Goal: Transaction & Acquisition: Purchase product/service

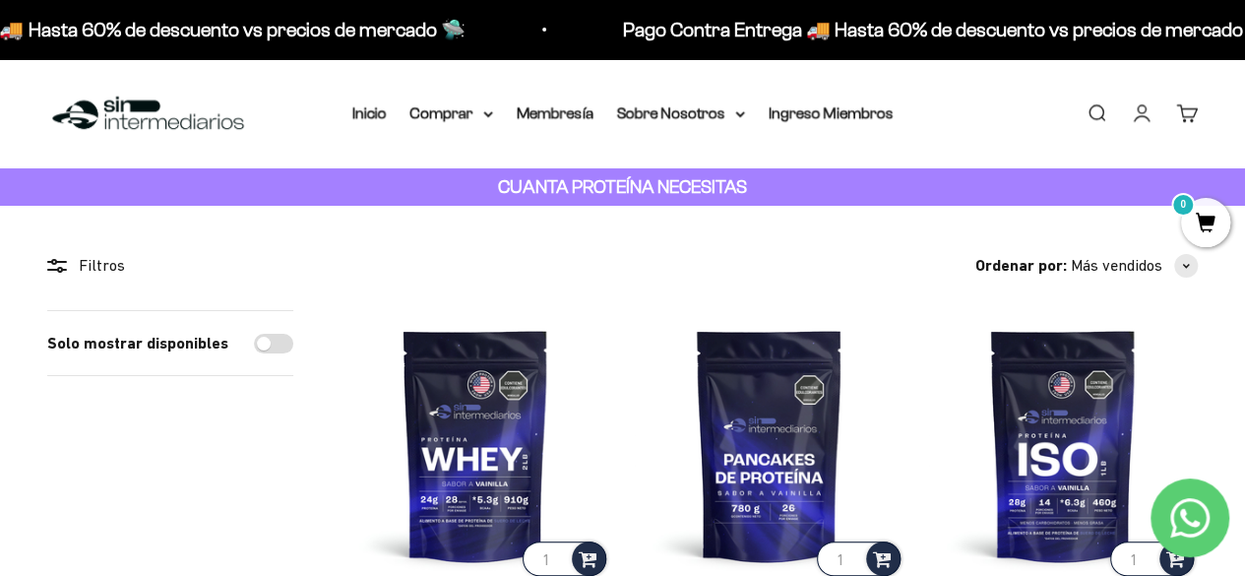
click at [1141, 115] on link "Iniciar sesión" at bounding box center [1141, 113] width 22 height 22
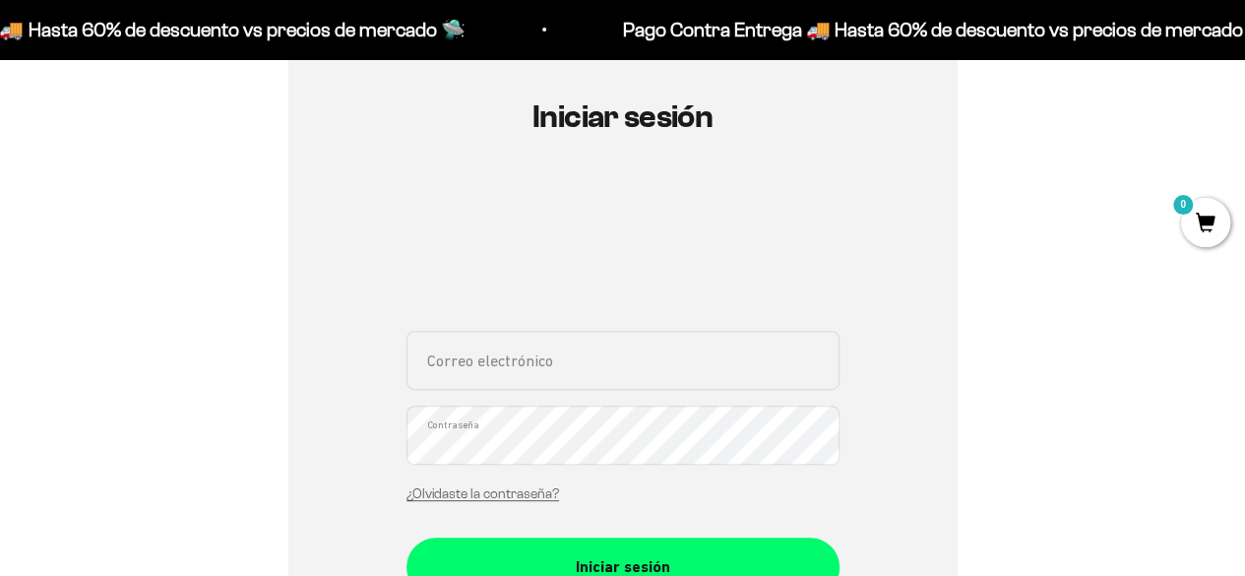
scroll to position [204, 0]
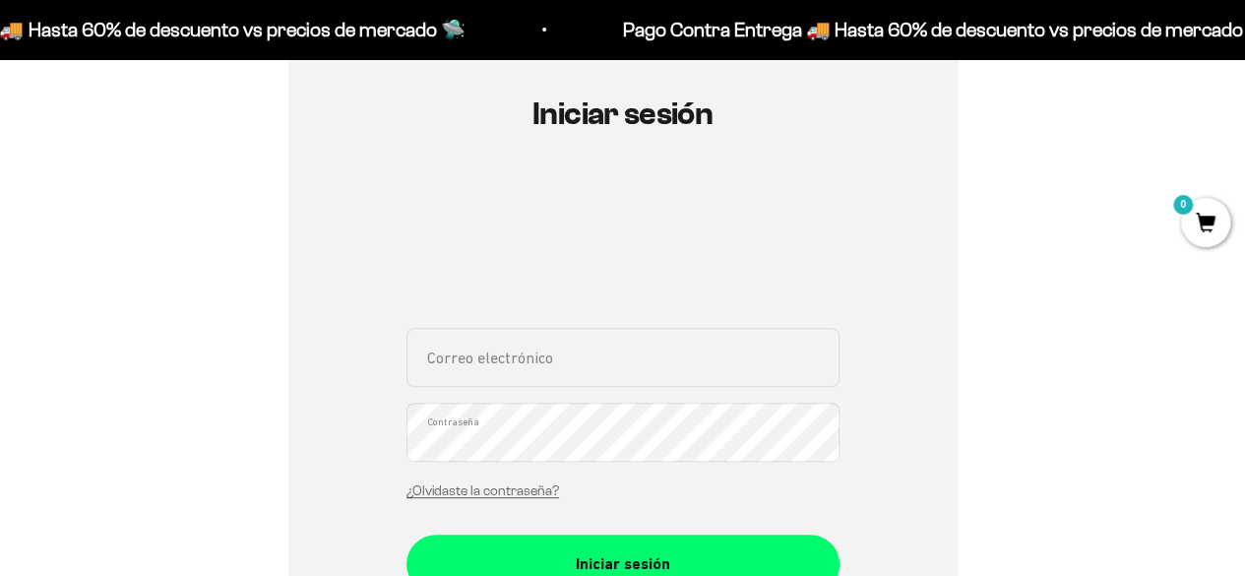
click at [510, 371] on input "Correo electrónico" at bounding box center [622, 357] width 433 height 59
paste input "anamariagilclavijo@gmail.com"
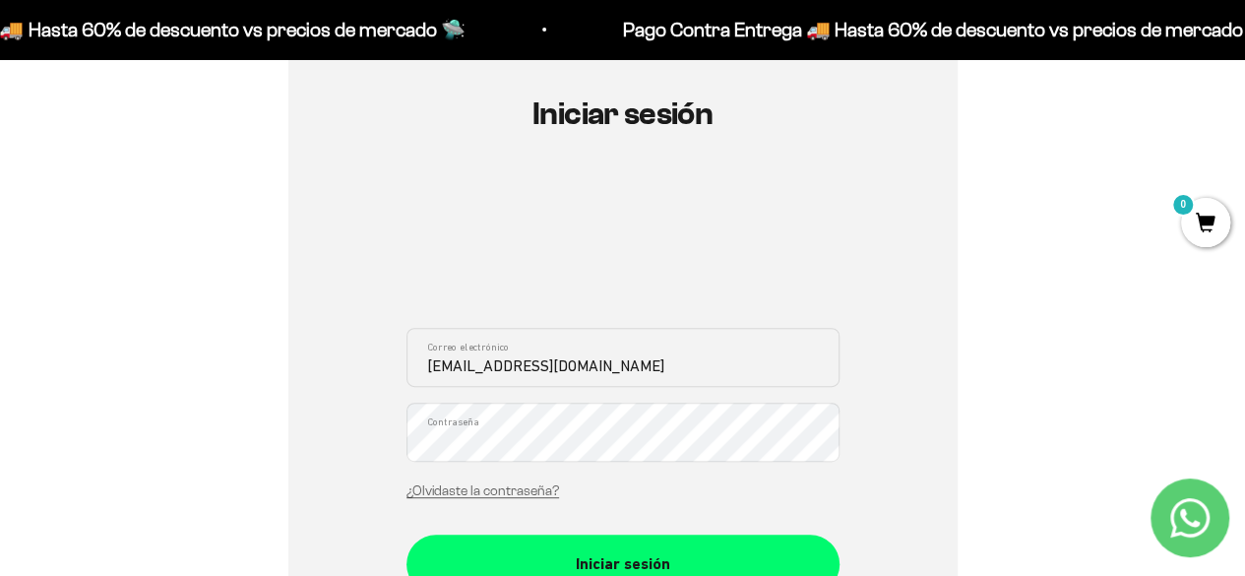
type input "anamariagilclavijo@gmail.com"
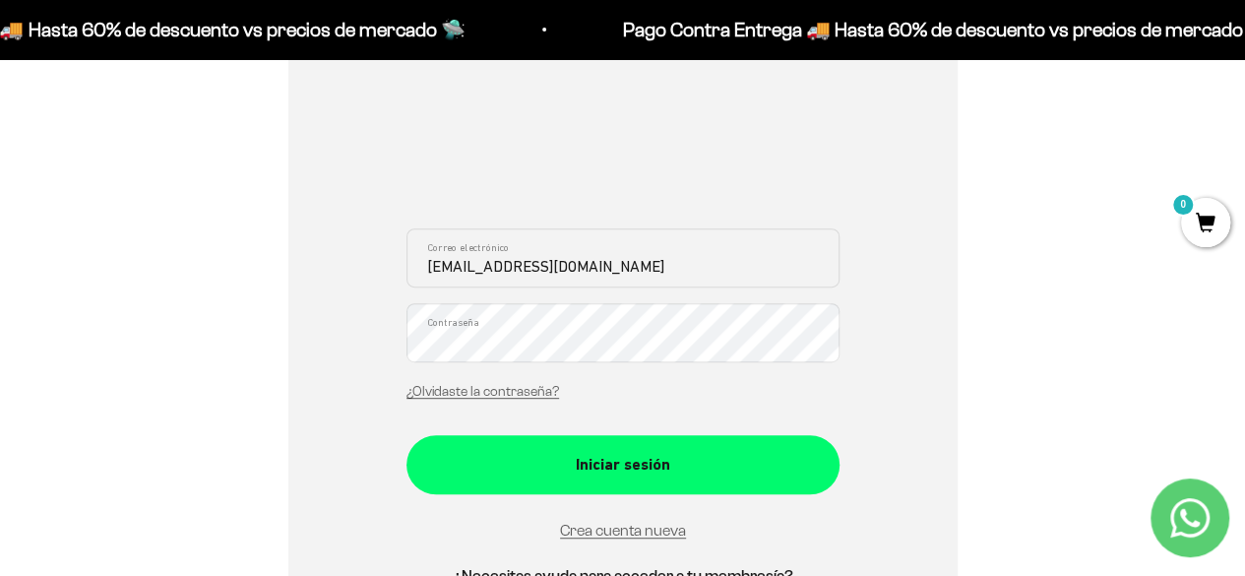
scroll to position [306, 0]
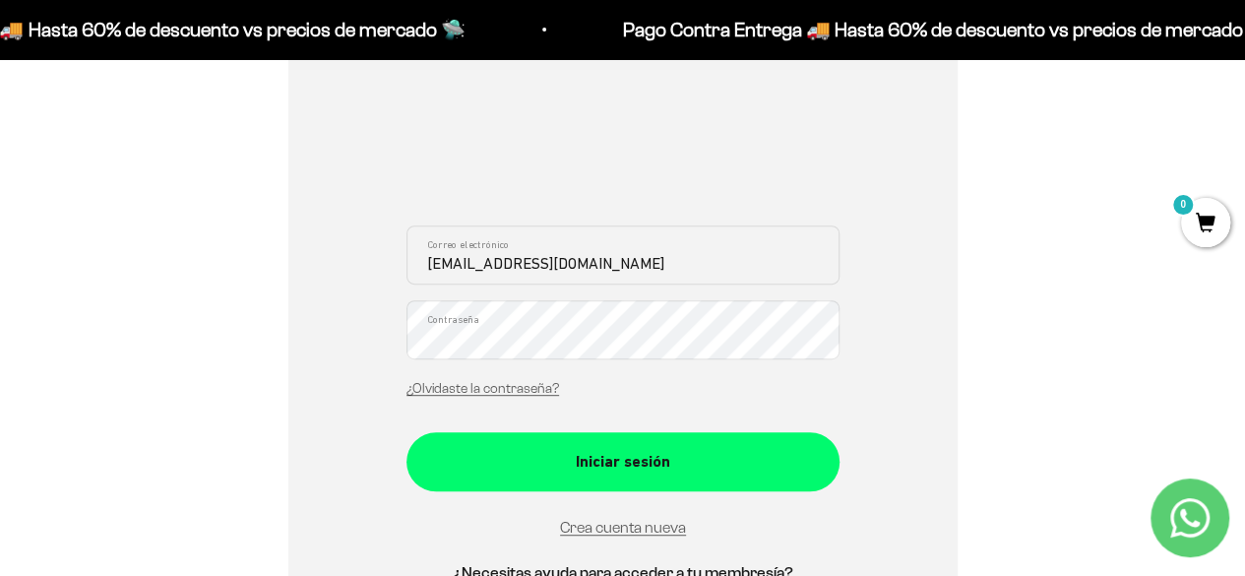
click at [503, 438] on button "Iniciar sesión" at bounding box center [622, 461] width 433 height 59
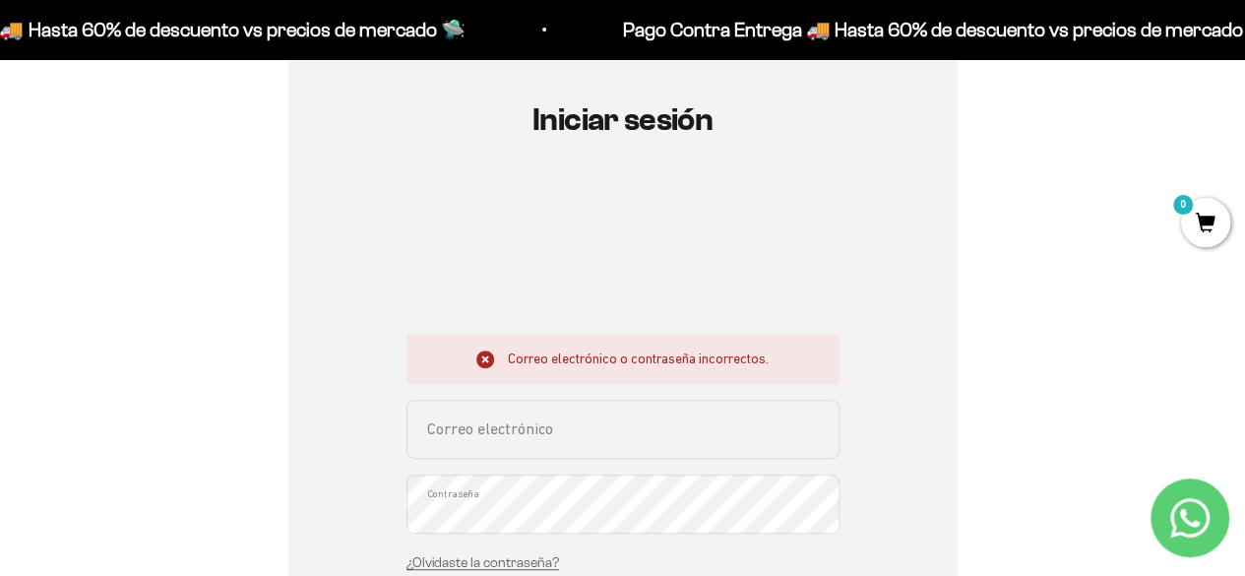
scroll to position [203, 0]
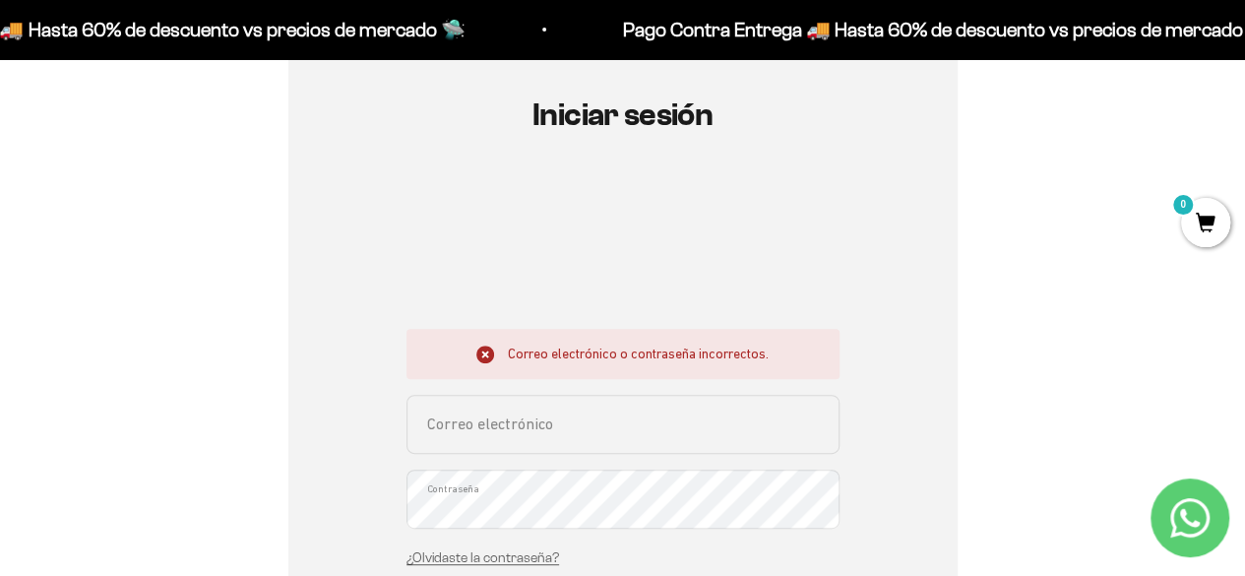
drag, startPoint x: 0, startPoint y: 0, endPoint x: 503, endPoint y: 438, distance: 666.7
click at [503, 438] on input "Correo electrónico" at bounding box center [622, 424] width 433 height 59
paste input "Perros6963795*"
click at [559, 422] on input "Perros6963795*" at bounding box center [622, 424] width 433 height 59
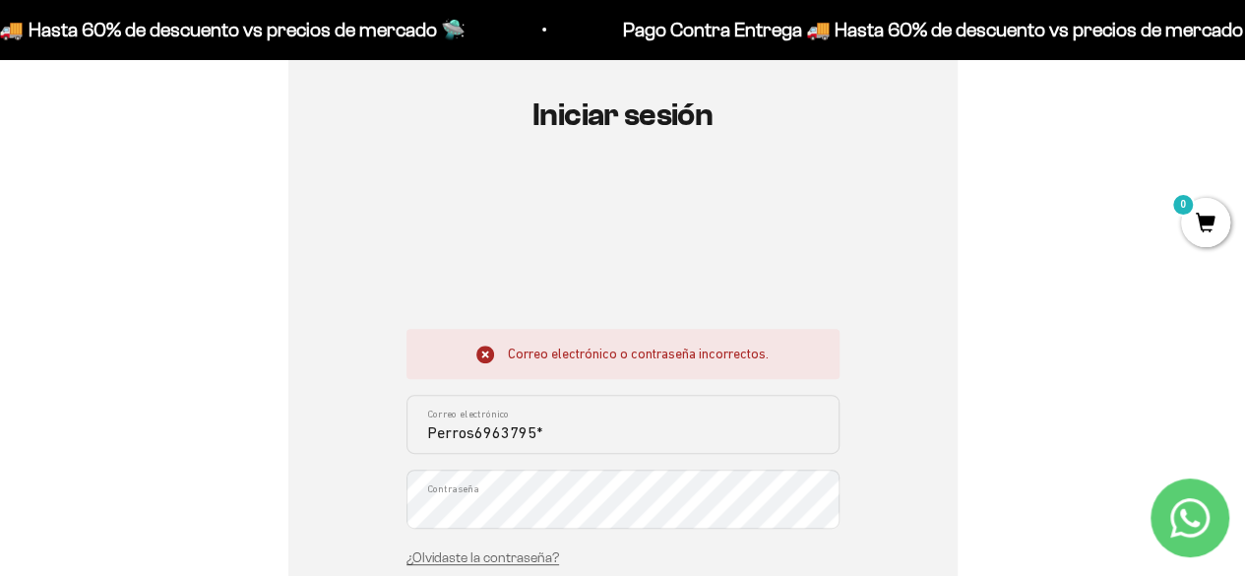
click at [559, 422] on input "Perros6963795*" at bounding box center [622, 424] width 433 height 59
paste input "anamariagilclavijo@gmail.com"
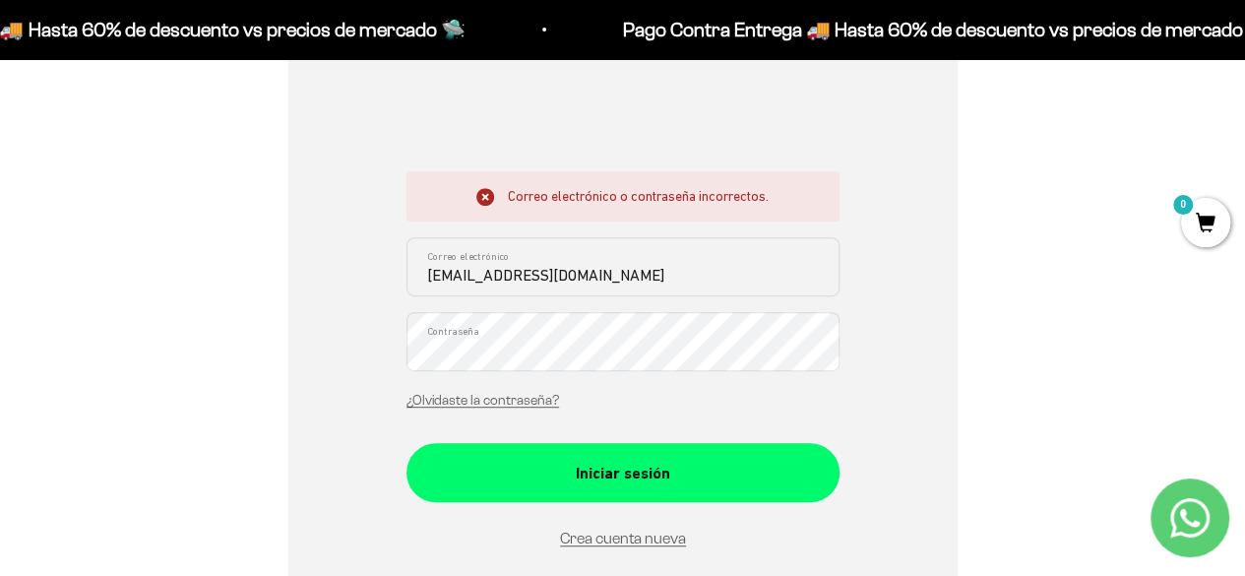
scroll to position [385, 0]
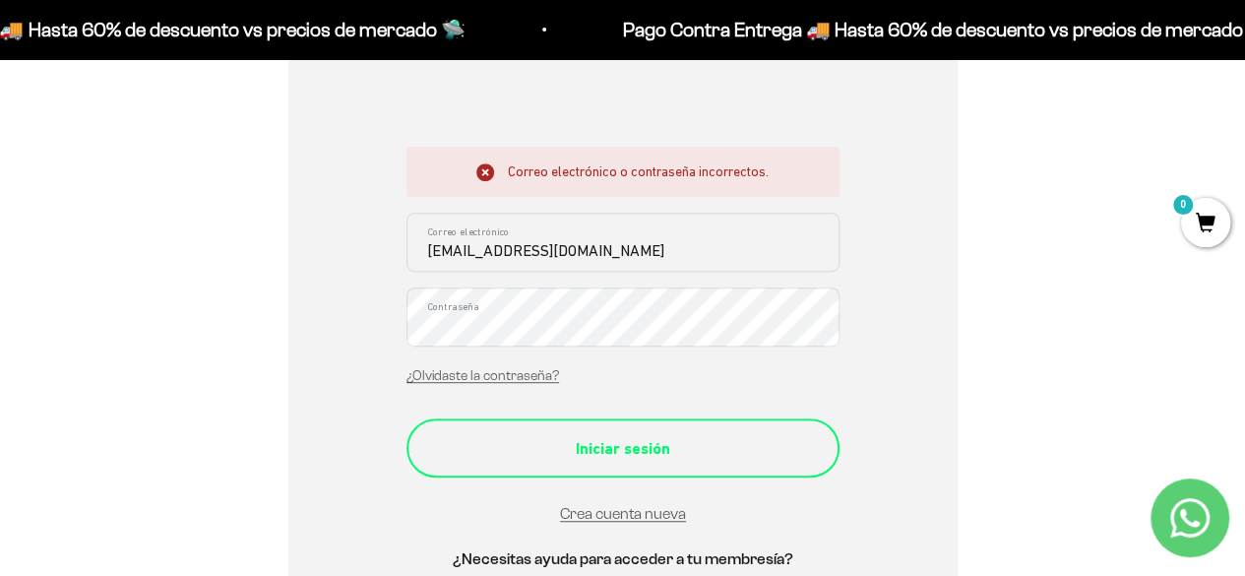
type input "[EMAIL_ADDRESS][DOMAIN_NAME]"
click at [574, 444] on div "Iniciar sesión" at bounding box center [623, 449] width 354 height 26
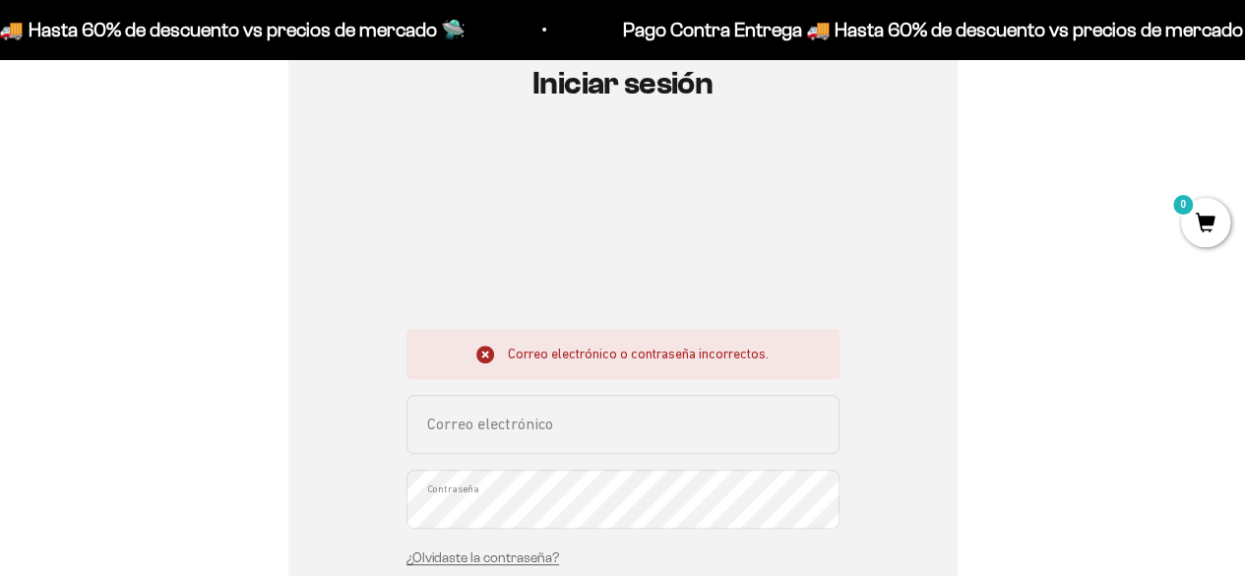
scroll to position [332, 0]
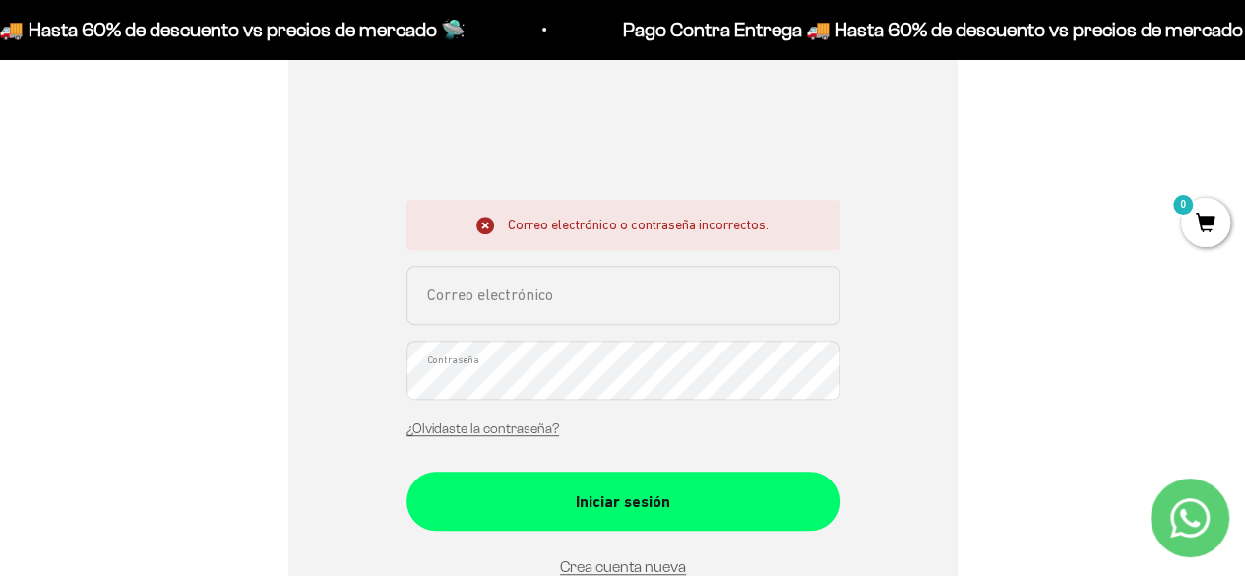
click at [543, 295] on input "Correo electrónico" at bounding box center [622, 295] width 433 height 59
paste input "anamariagilclavijo@gmail.com"
type input "anamariagilclavijo@gmail.com"
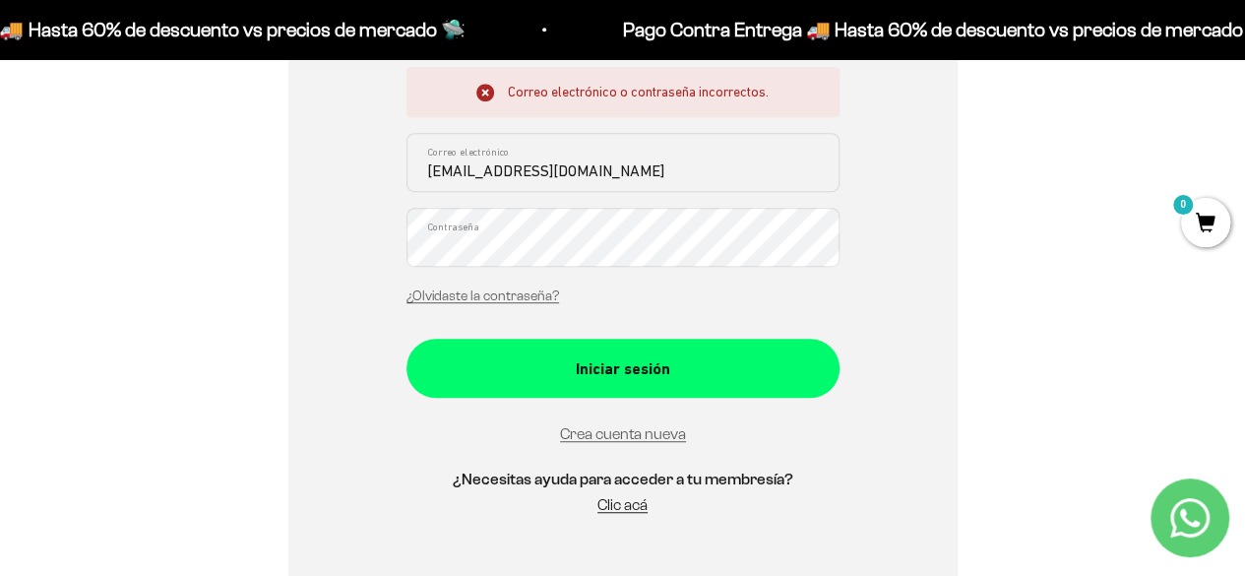
scroll to position [466, 0]
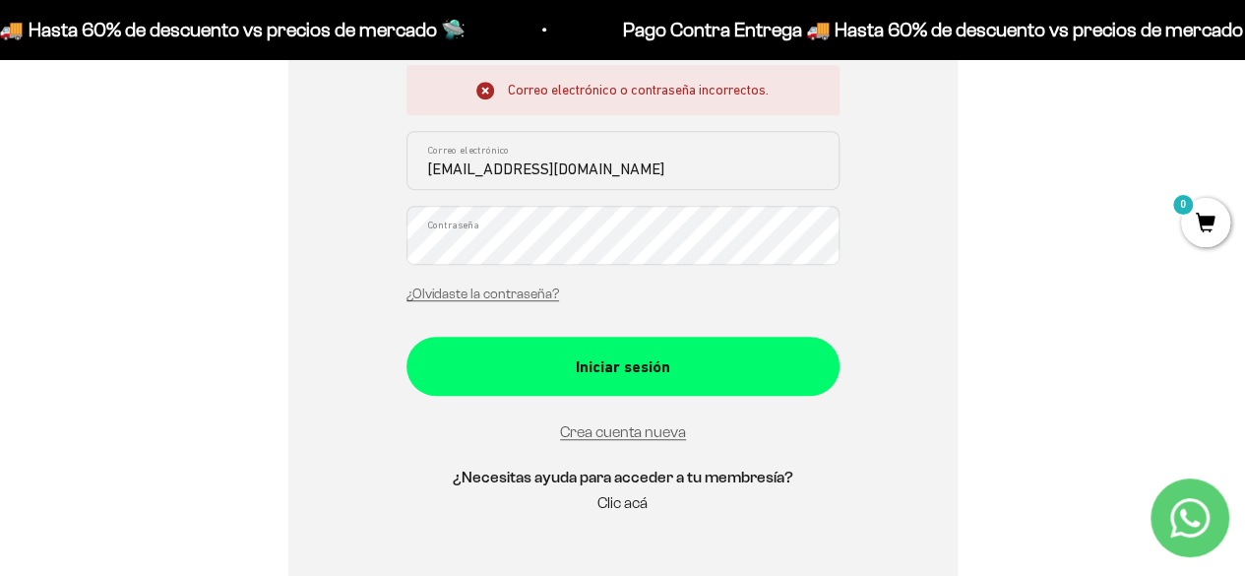
click at [640, 496] on link "Clic acá" at bounding box center [622, 502] width 50 height 17
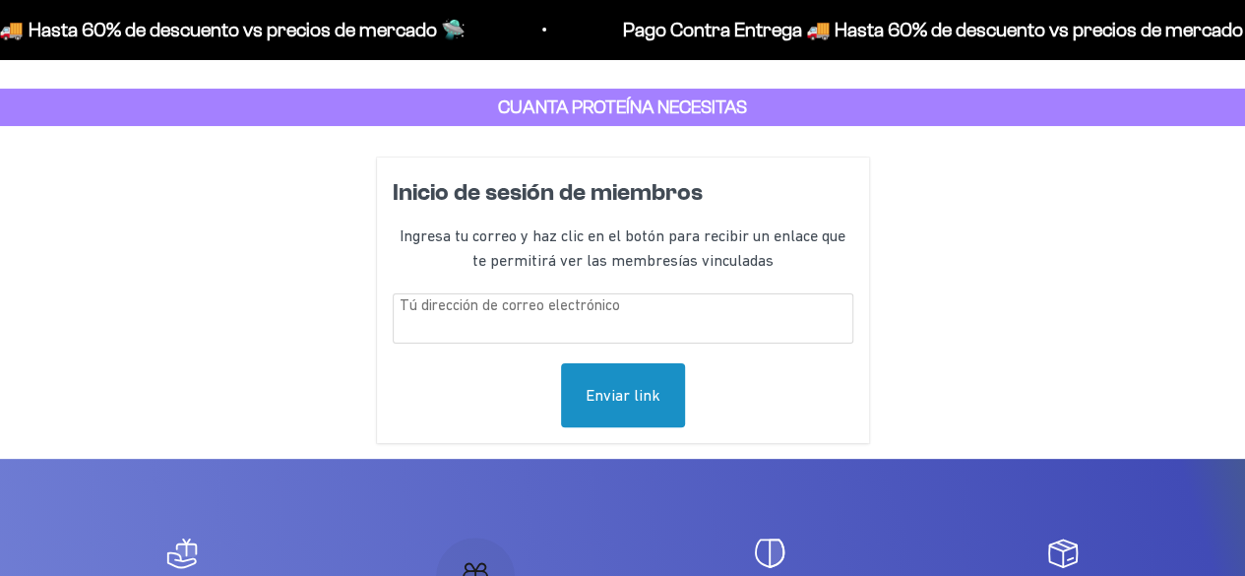
scroll to position [81, 0]
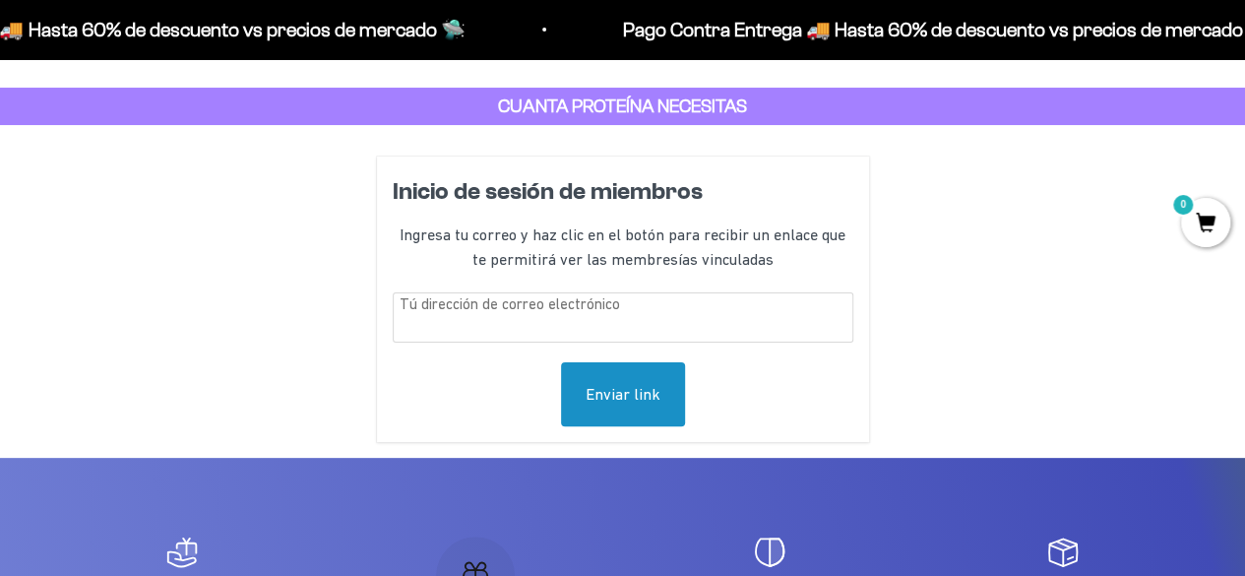
click at [591, 324] on input "text" at bounding box center [623, 317] width 460 height 50
paste input "anamariagilclavijo@gmail.com"
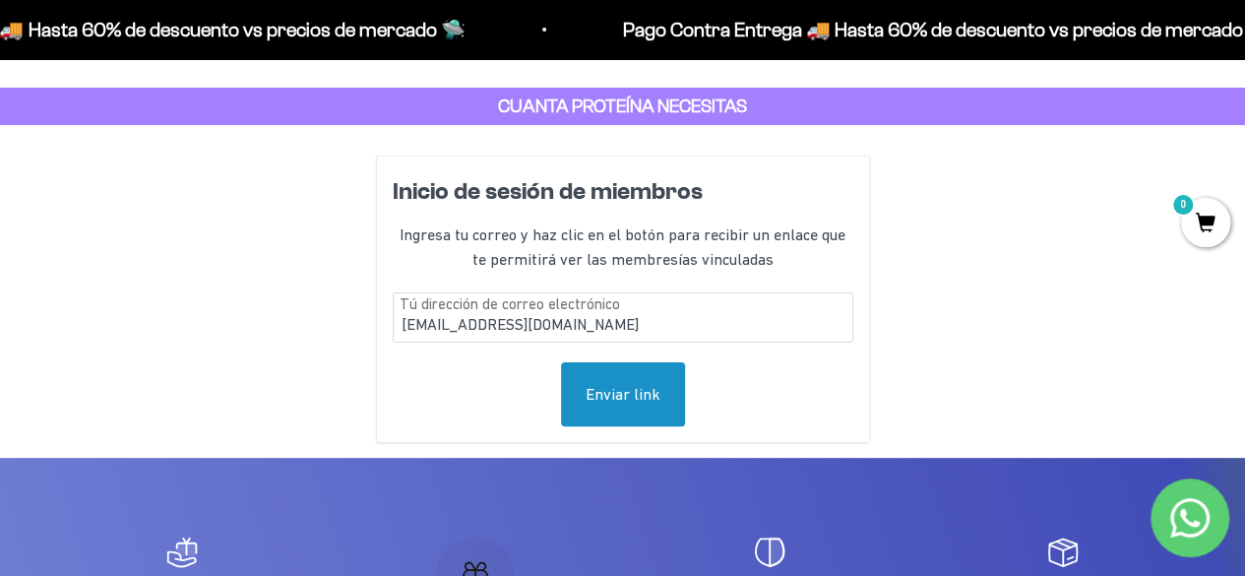
type input "anamariagilclavijo@gmail.com"
click at [628, 392] on div "Enviar link" at bounding box center [623, 394] width 124 height 65
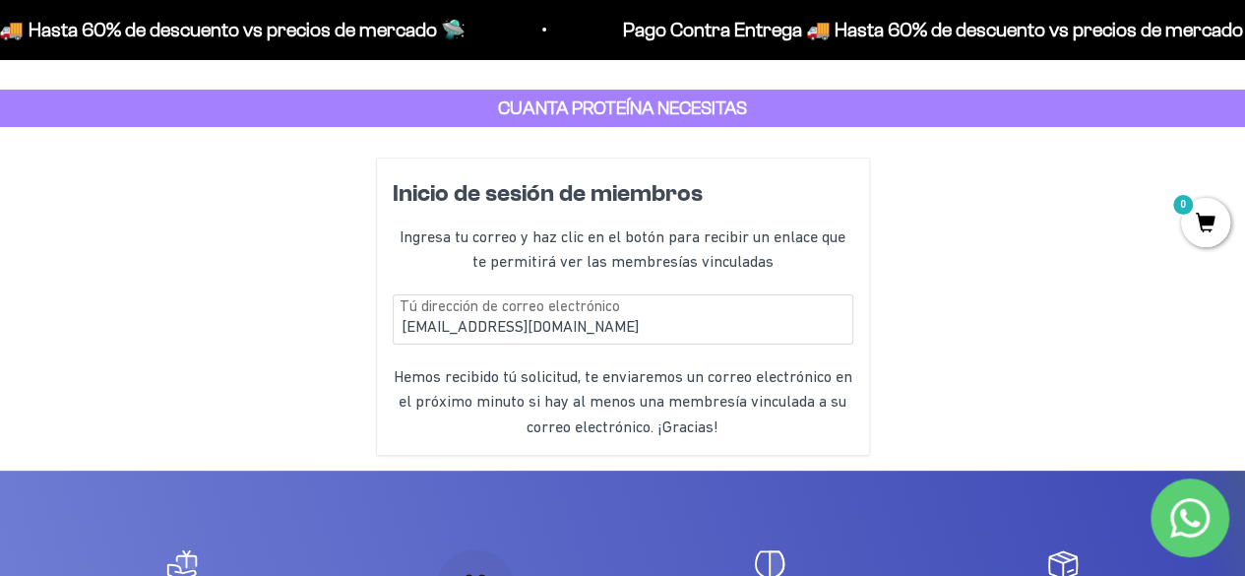
scroll to position [79, 0]
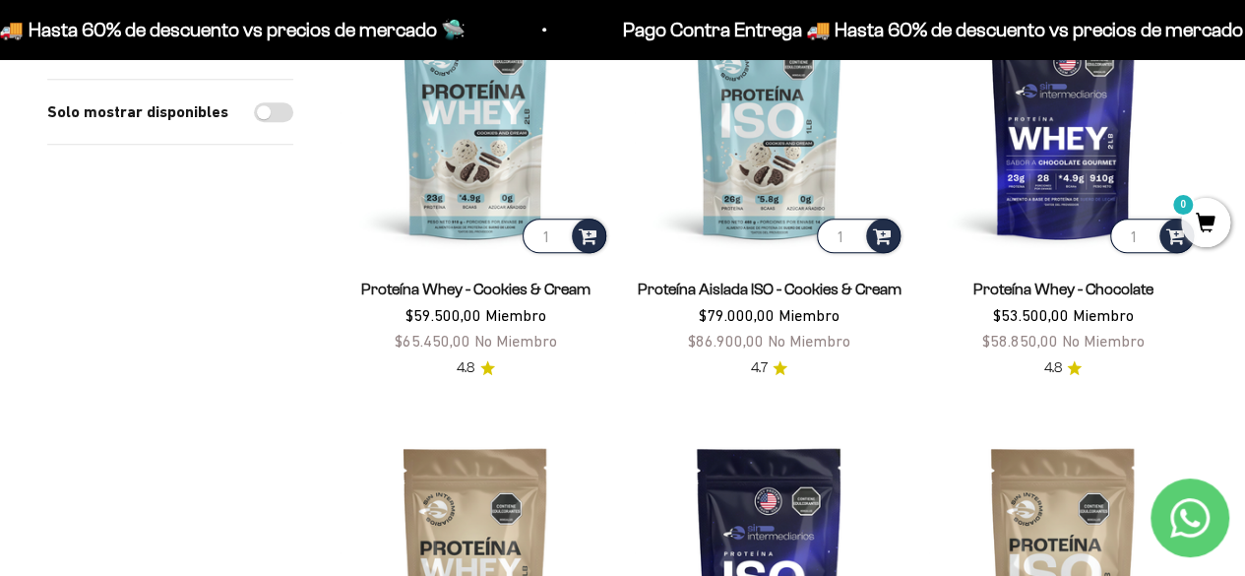
scroll to position [762, 0]
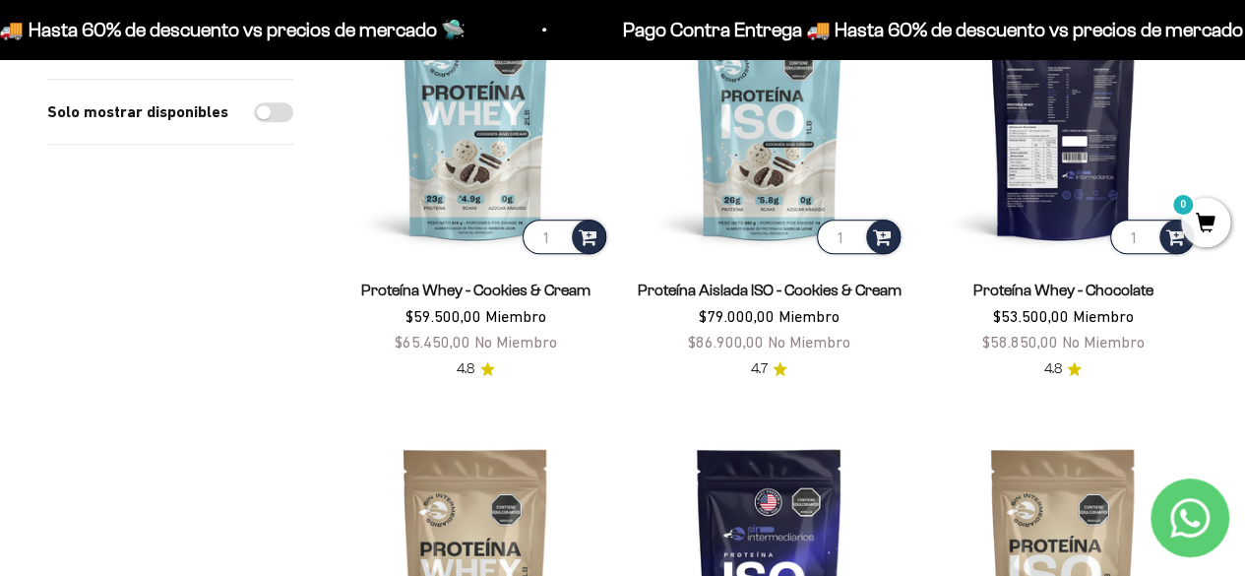
click at [1042, 153] on img at bounding box center [1063, 123] width 270 height 270
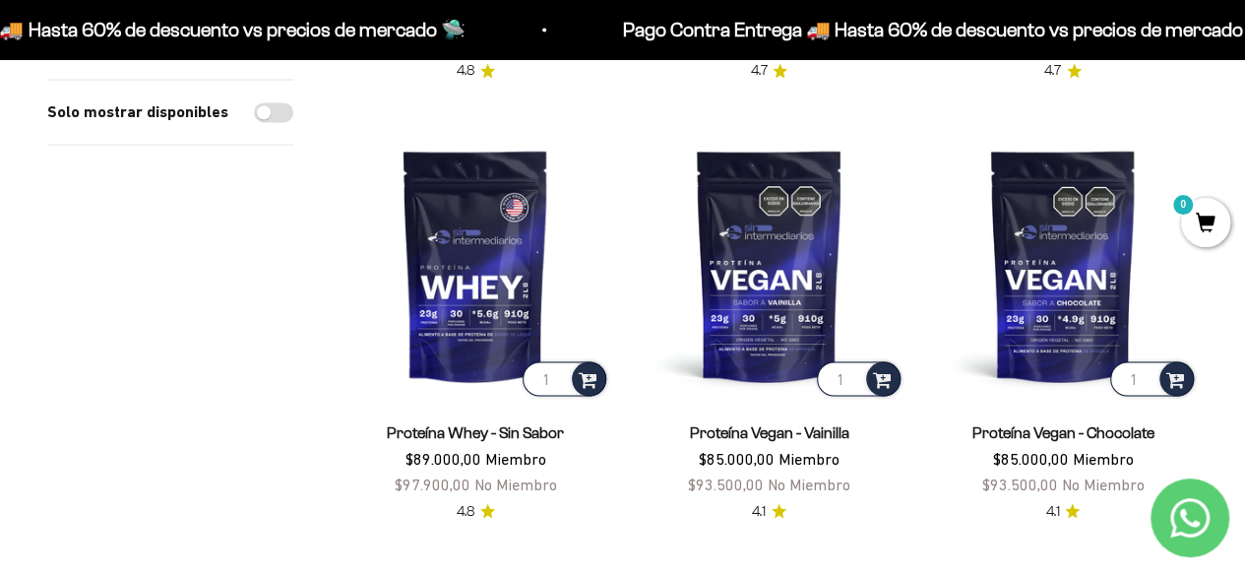
scroll to position [1498, 0]
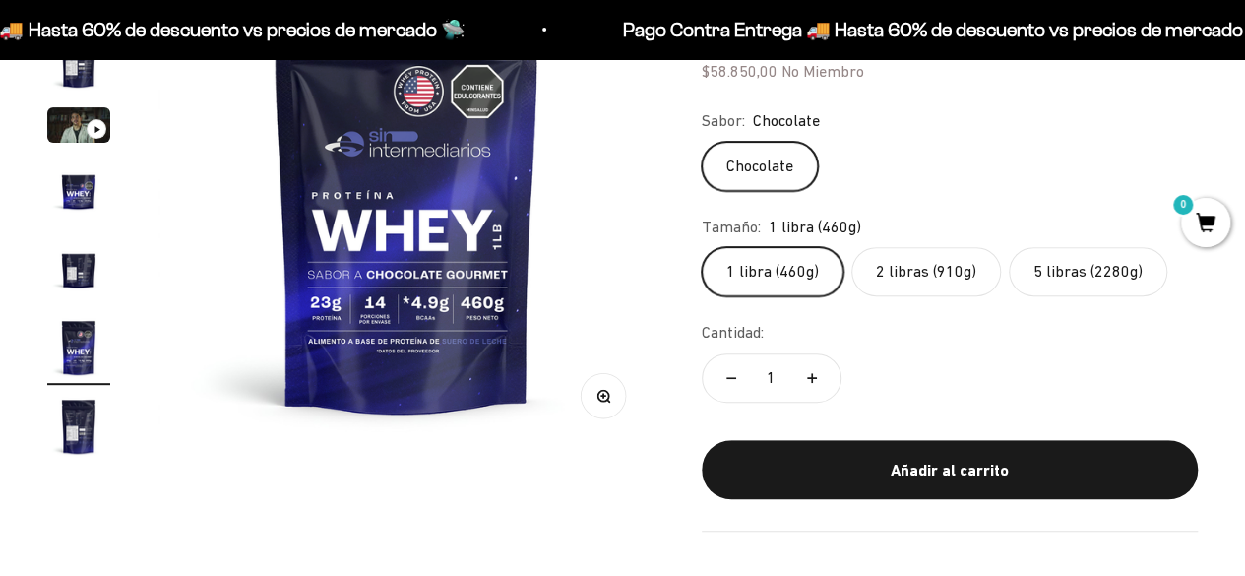
click at [941, 262] on label "2 libras (910g)" at bounding box center [926, 271] width 150 height 49
click at [702, 247] on input "2 libras (910g)" at bounding box center [701, 246] width 1 height 1
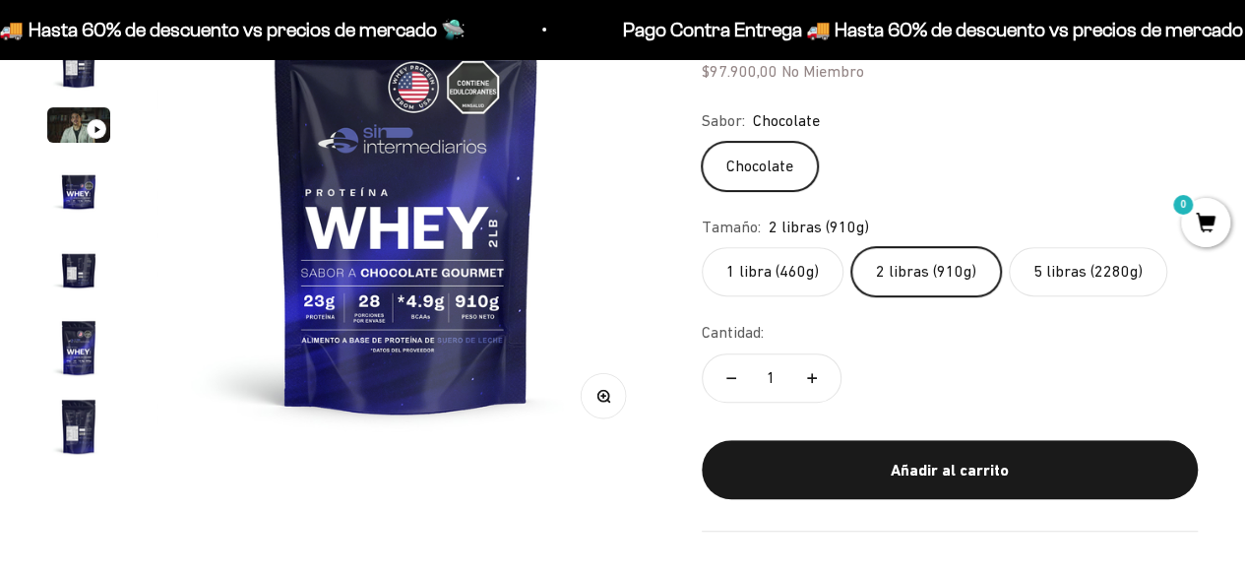
click at [1093, 255] on label "5 libras (2280g)" at bounding box center [1087, 271] width 158 height 49
click at [702, 247] on input "5 libras (2280g)" at bounding box center [701, 246] width 1 height 1
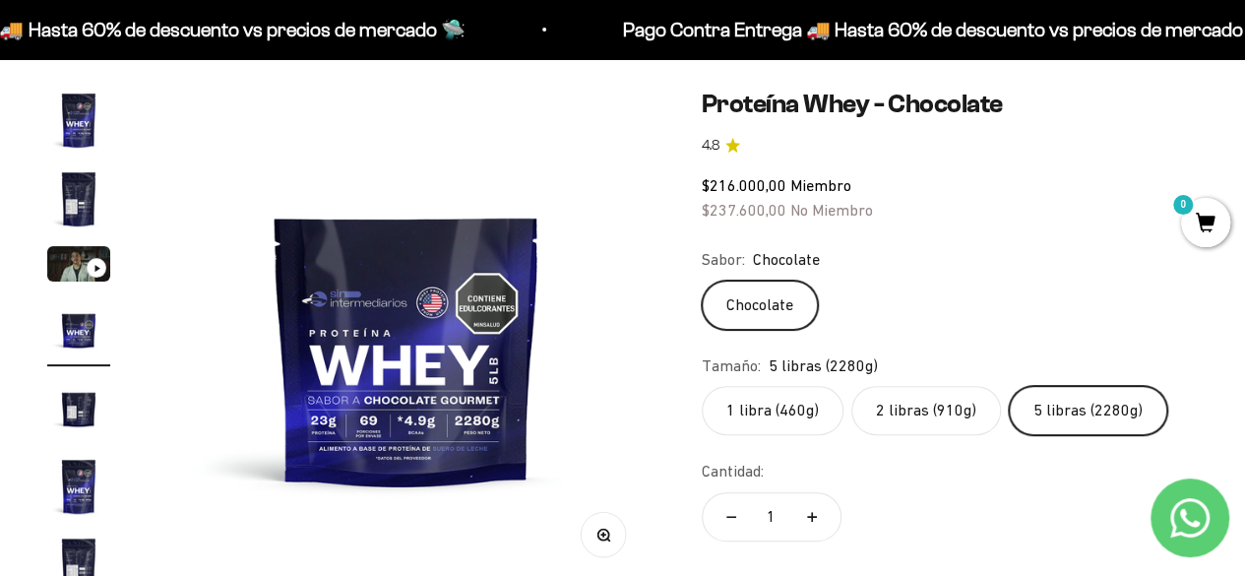
scroll to position [167, 0]
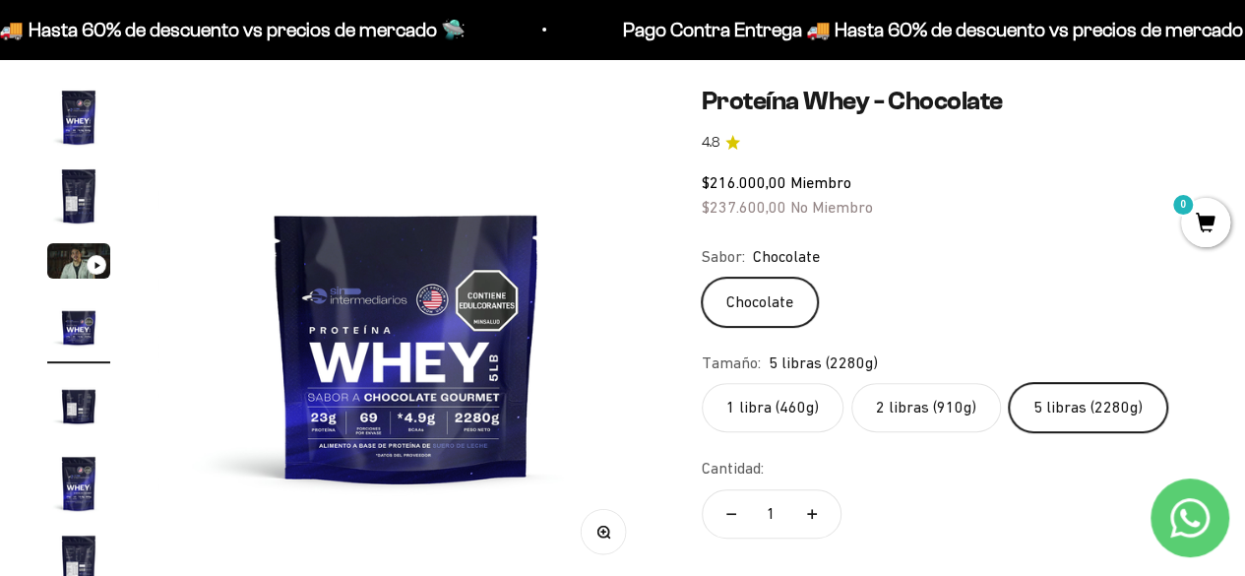
click at [772, 408] on label "1 libra (460g)" at bounding box center [773, 407] width 142 height 49
click at [702, 383] on input "1 libra (460g)" at bounding box center [701, 382] width 1 height 1
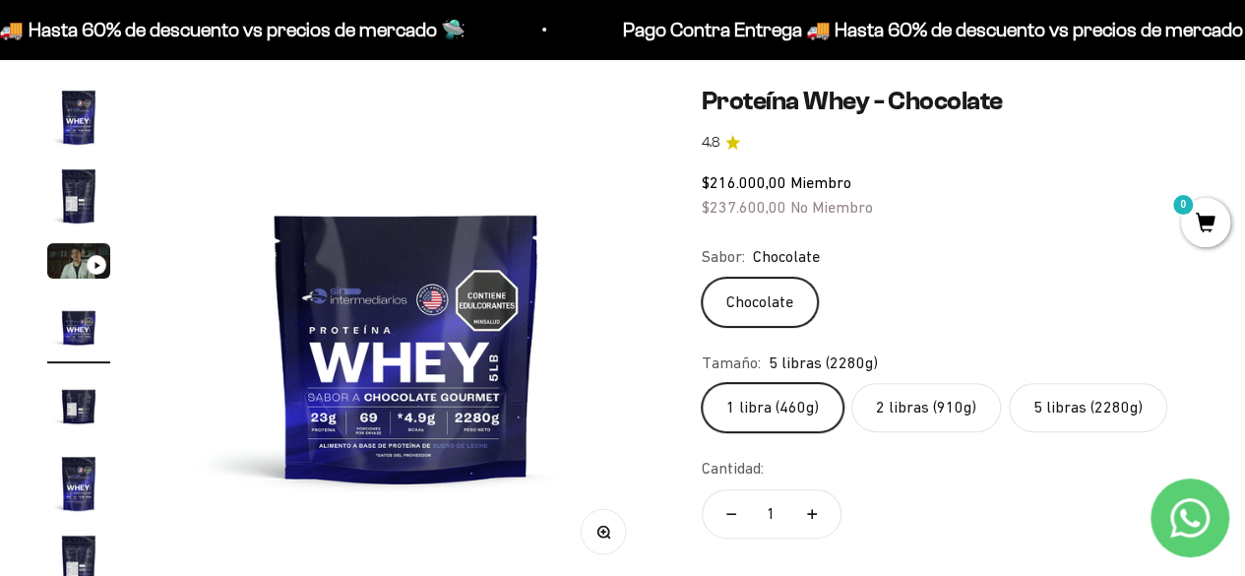
scroll to position [0, 2540]
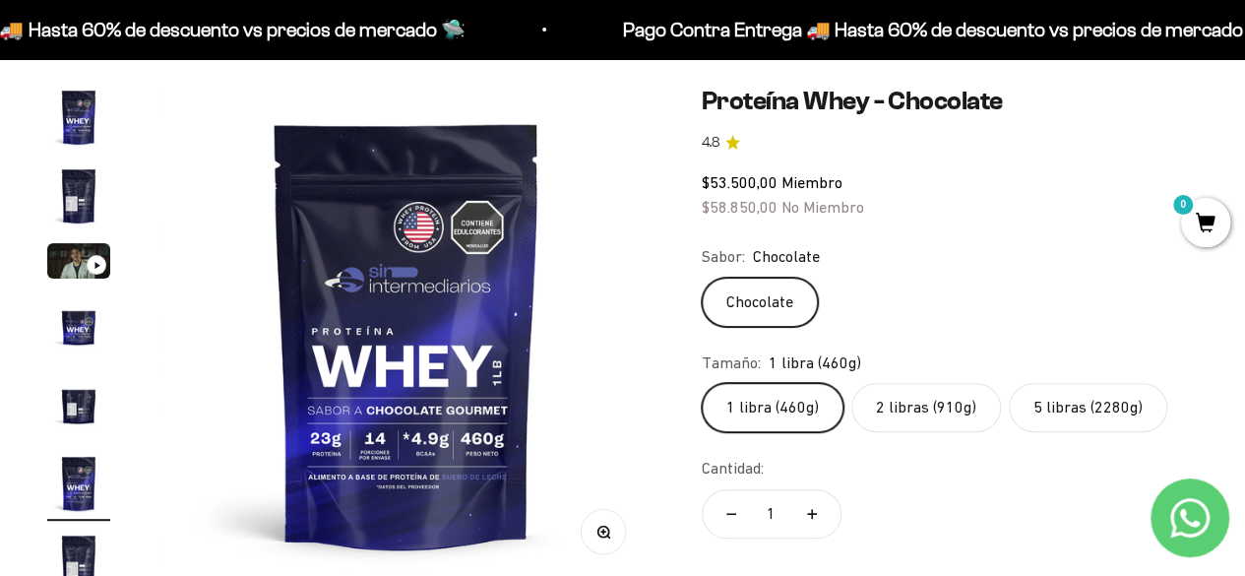
click at [922, 406] on label "2 libras (910g)" at bounding box center [926, 407] width 150 height 49
click at [702, 383] on input "2 libras (910g)" at bounding box center [701, 382] width 1 height 1
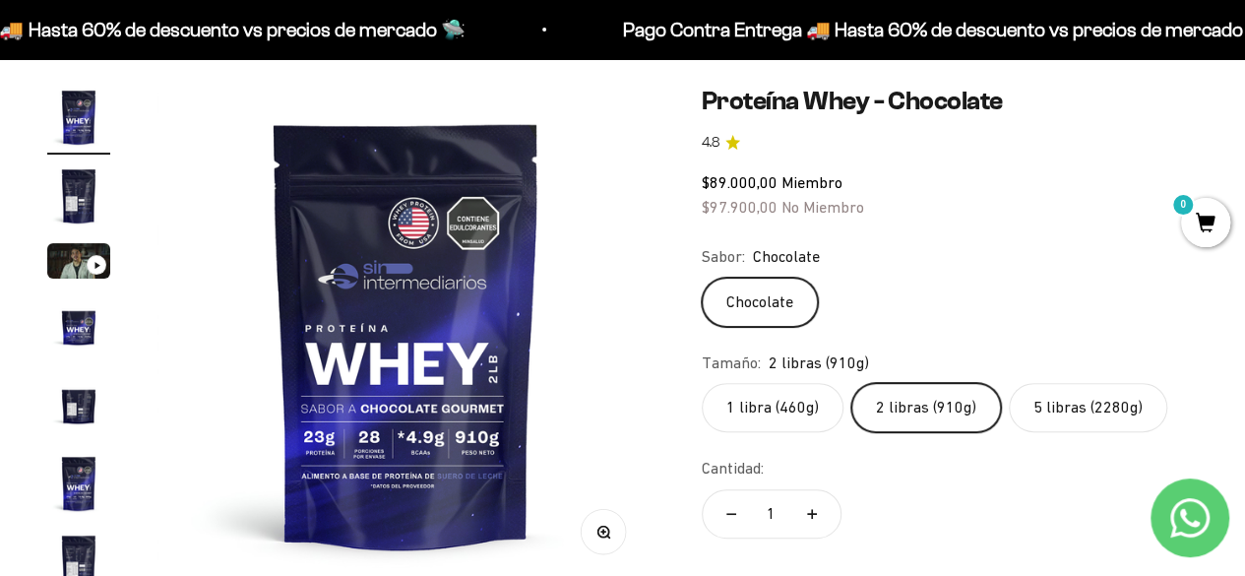
click at [1116, 409] on label "5 libras (2280g)" at bounding box center [1087, 407] width 158 height 49
click at [702, 383] on input "5 libras (2280g)" at bounding box center [701, 382] width 1 height 1
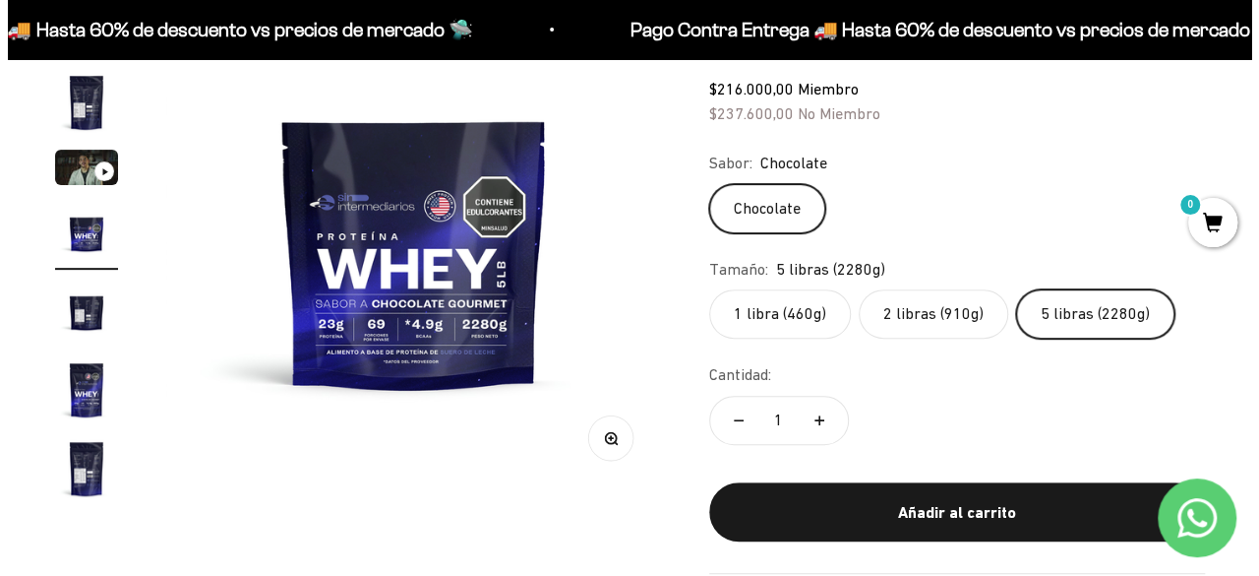
scroll to position [255, 0]
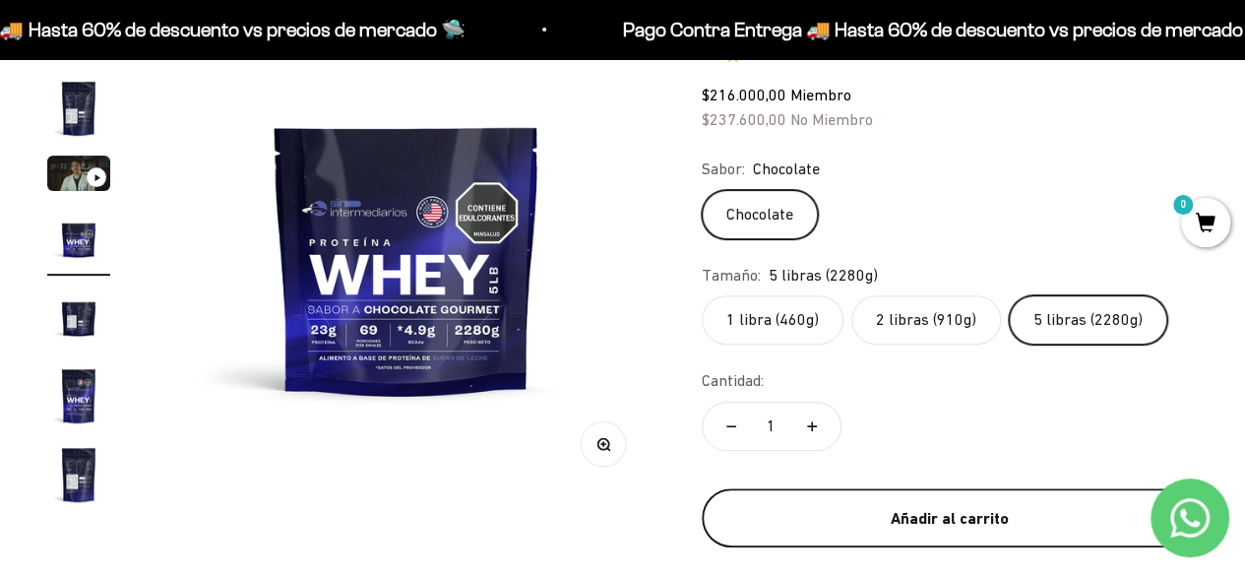
click at [833, 515] on div "Añadir al carrito" at bounding box center [949, 519] width 417 height 26
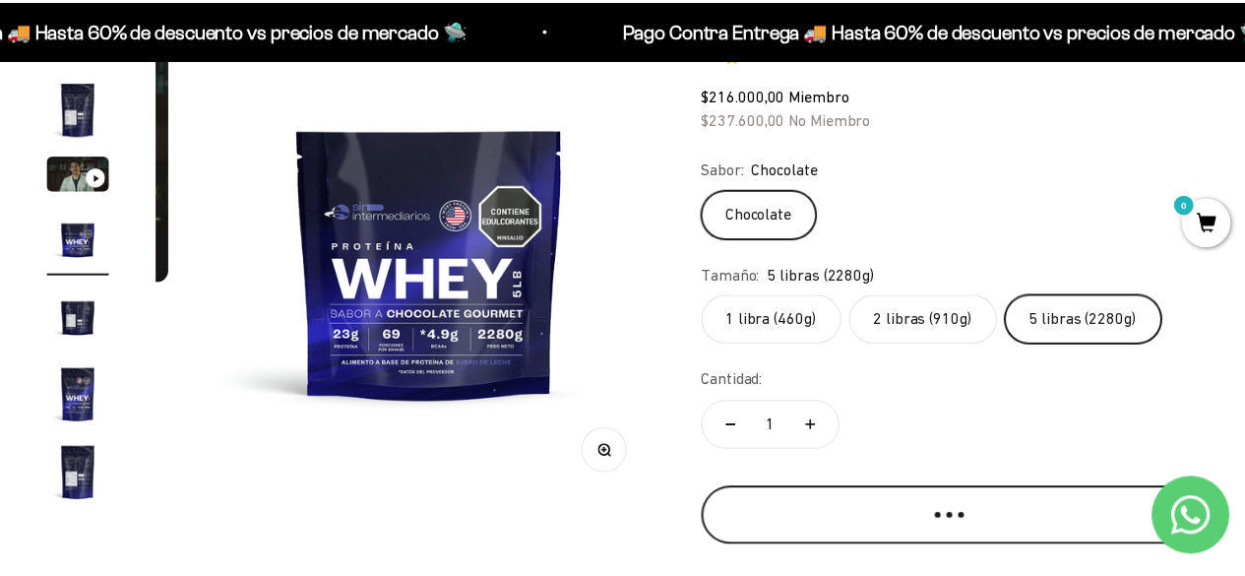
scroll to position [0, 1549]
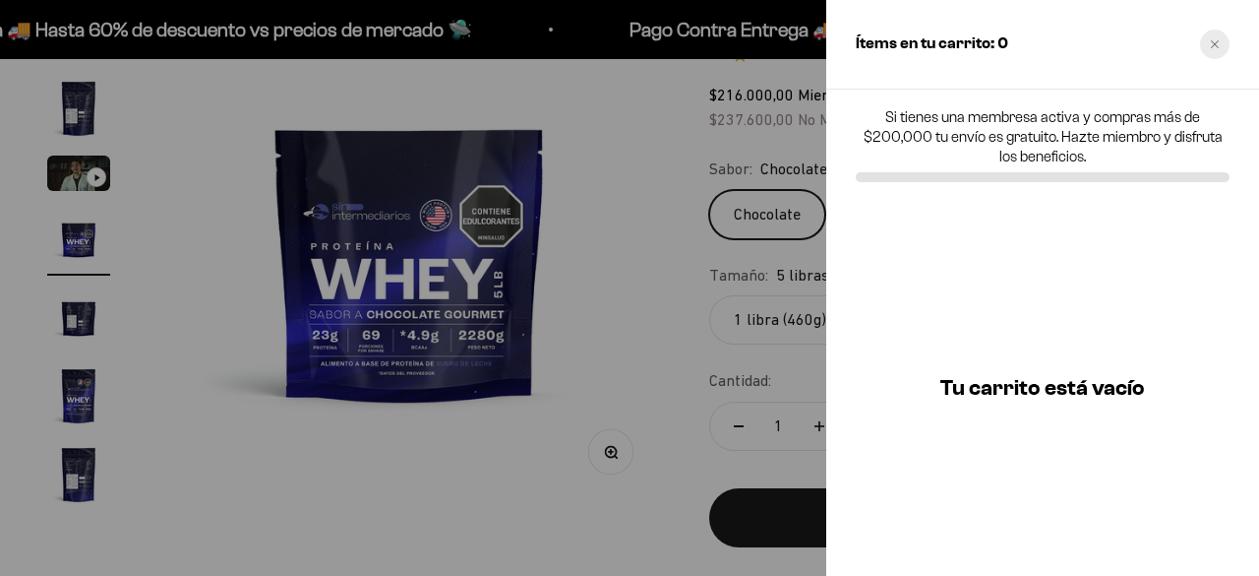
click at [1210, 42] on icon "Close cart" at bounding box center [1215, 44] width 10 height 10
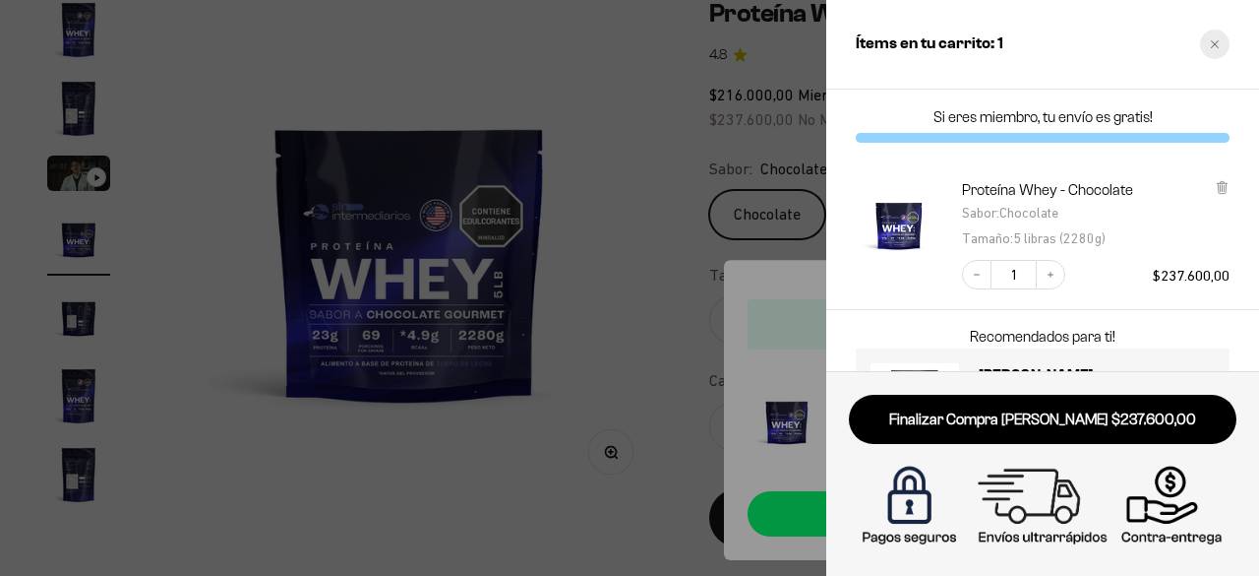
click at [1219, 40] on icon "Close cart" at bounding box center [1215, 44] width 10 height 10
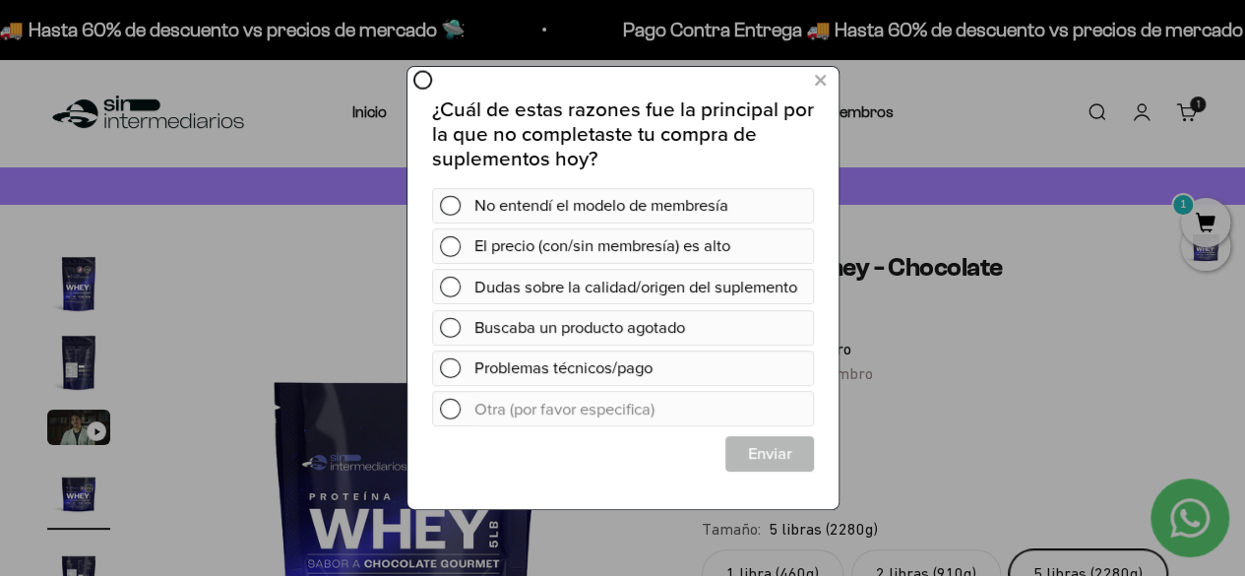
scroll to position [0, 0]
click at [819, 88] on icon at bounding box center [819, 80] width 11 height 27
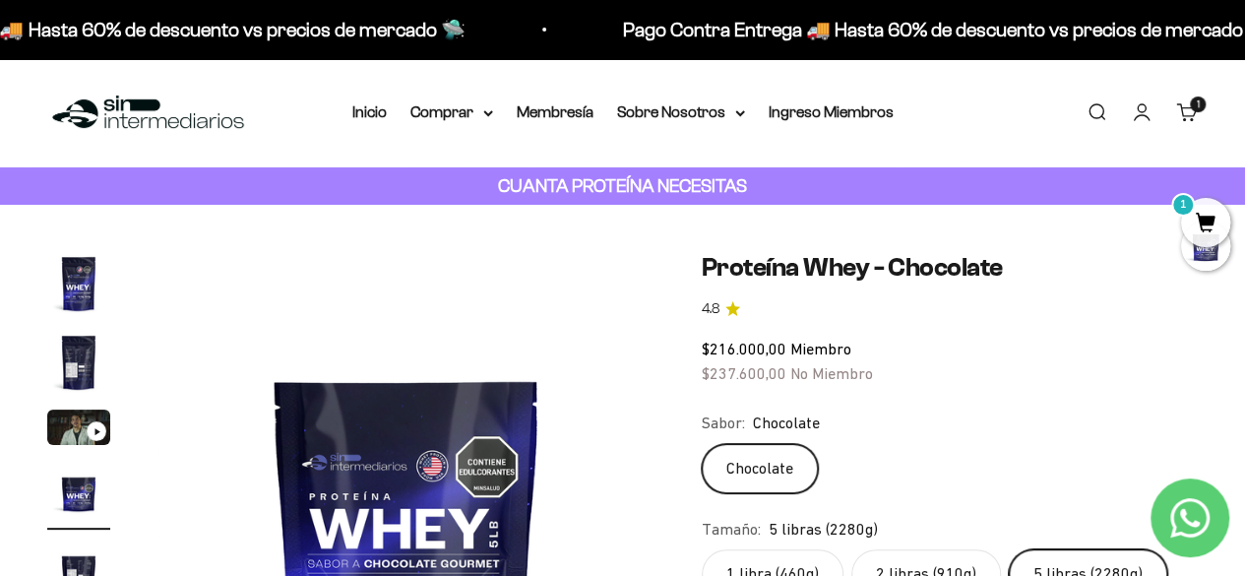
click at [1092, 111] on link "Buscar" at bounding box center [1096, 112] width 22 height 22
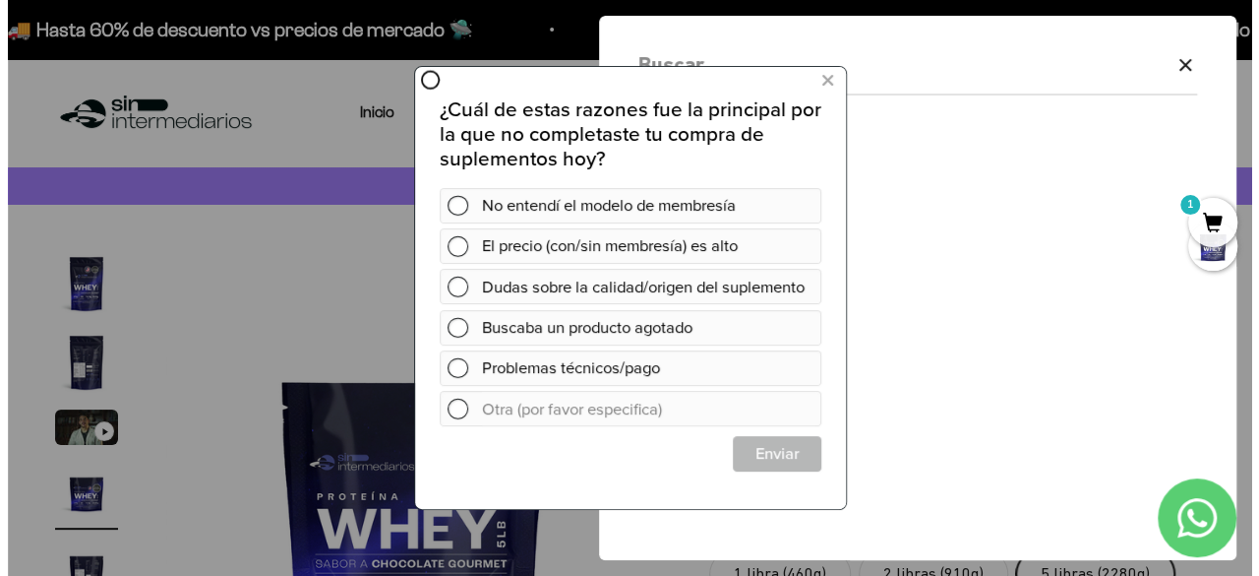
scroll to position [0, 1549]
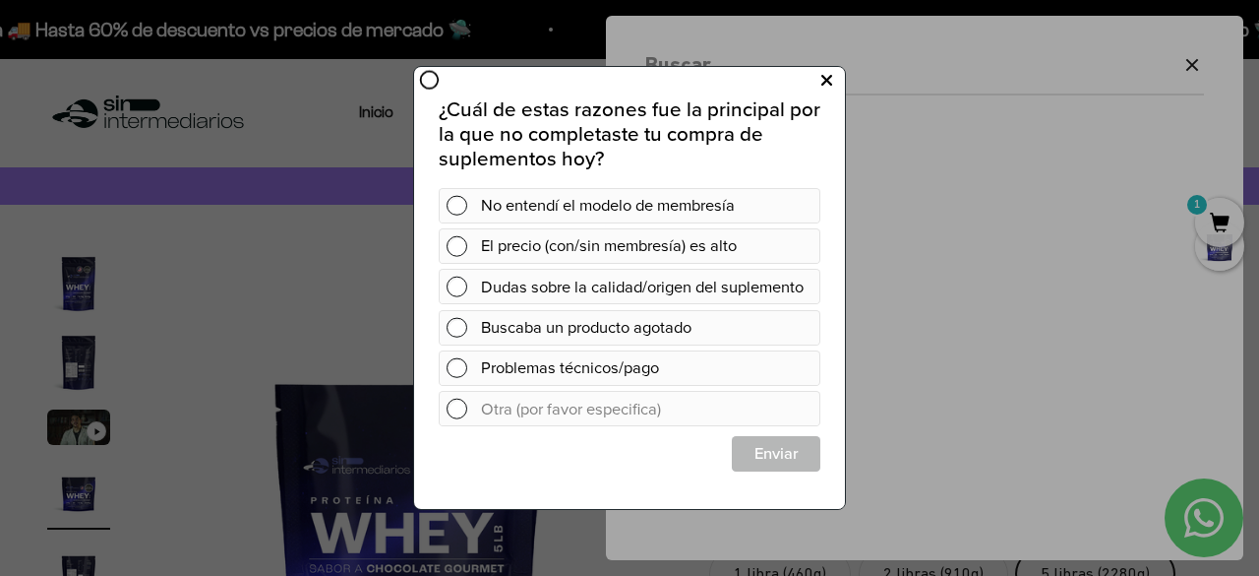
click at [827, 85] on icon at bounding box center [827, 80] width 11 height 27
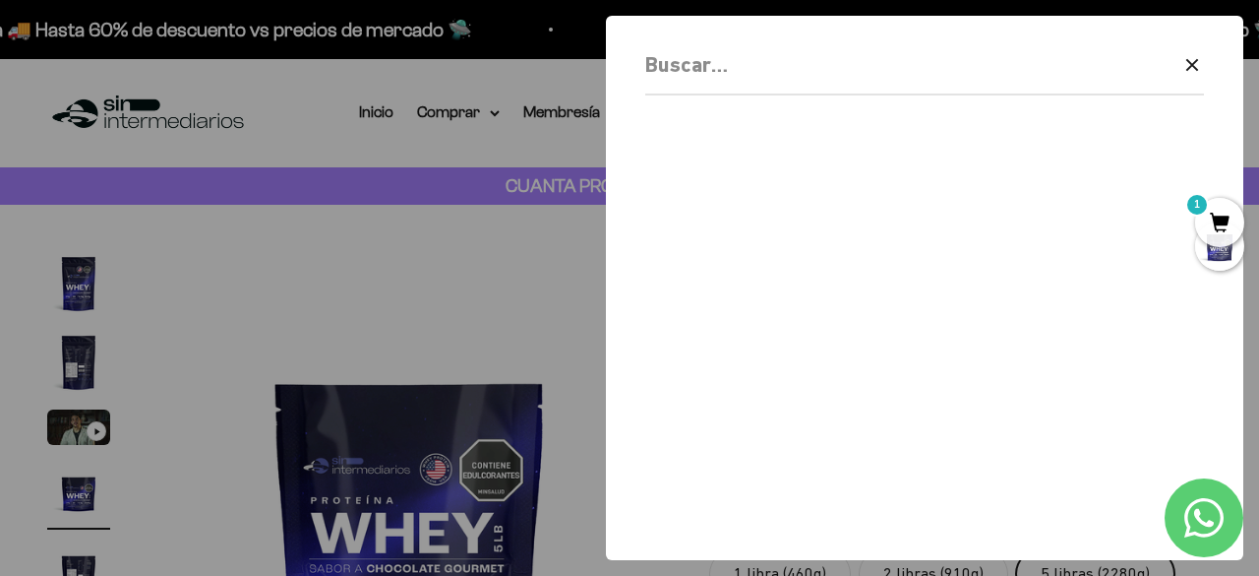
click at [803, 78] on input "Buscar" at bounding box center [874, 64] width 458 height 34
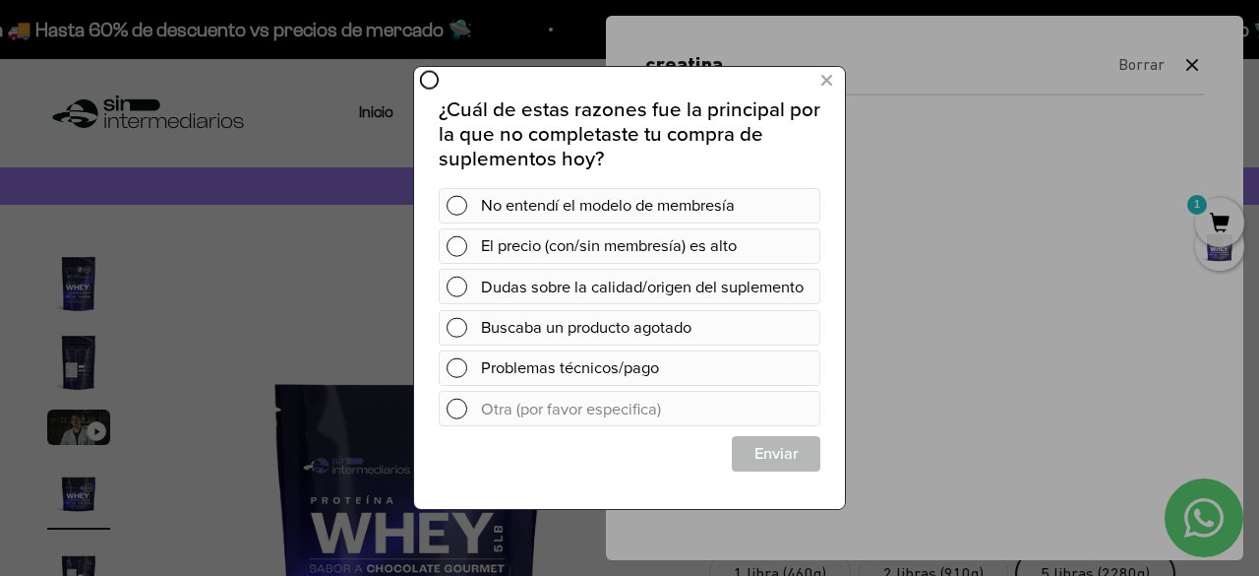
type input "creatina"
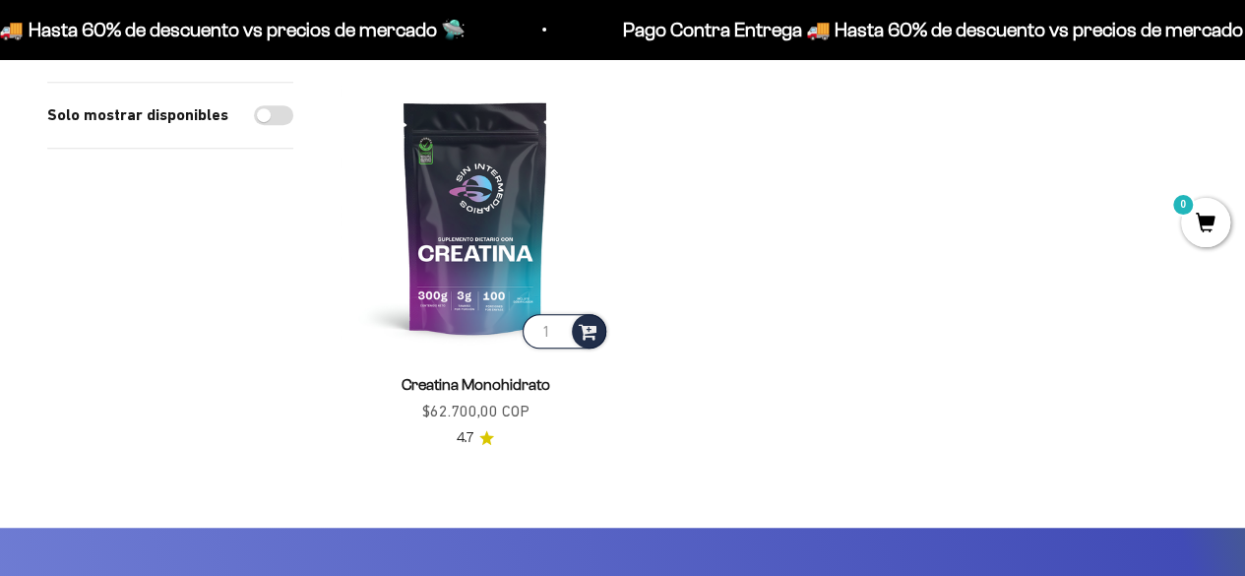
scroll to position [407, 0]
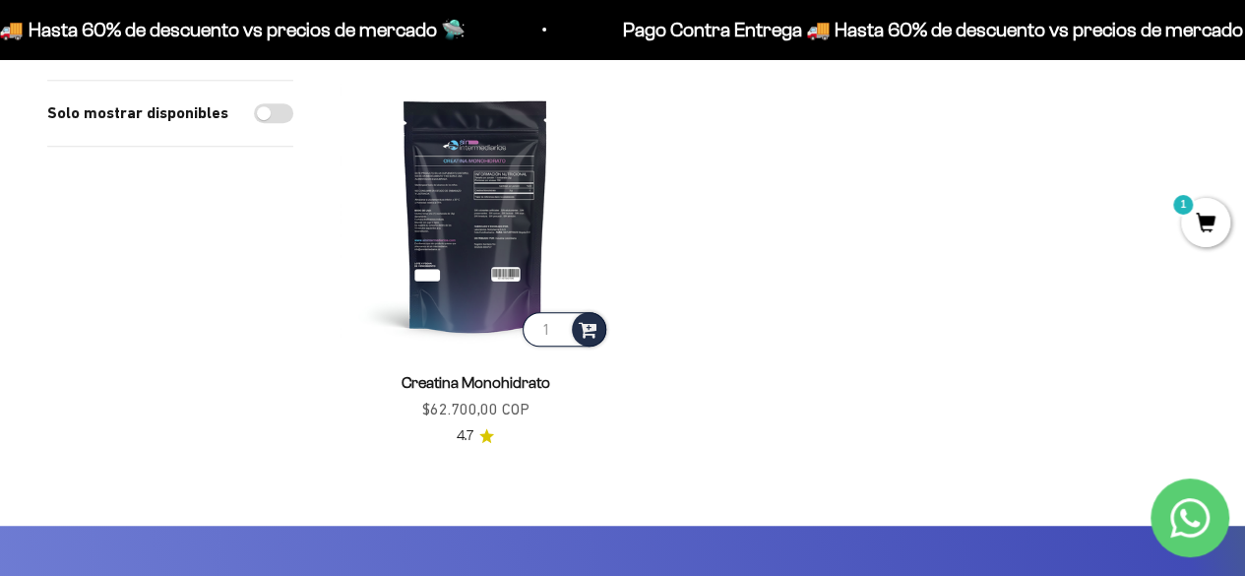
click at [480, 246] on img at bounding box center [475, 215] width 270 height 270
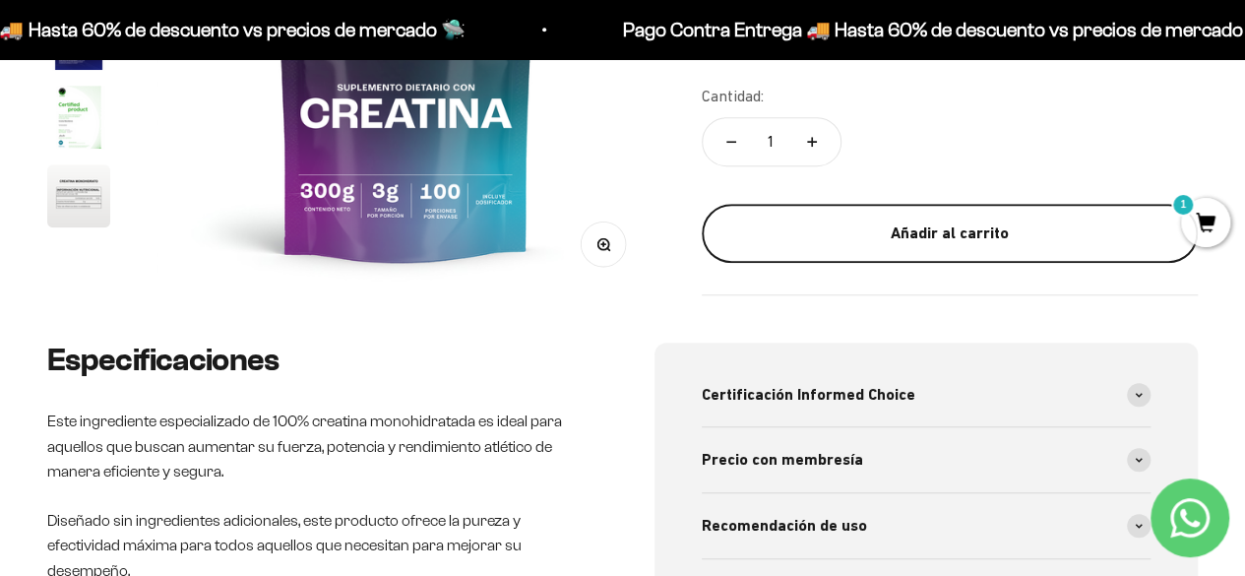
click at [923, 220] on div "Añadir al carrito" at bounding box center [949, 233] width 417 height 26
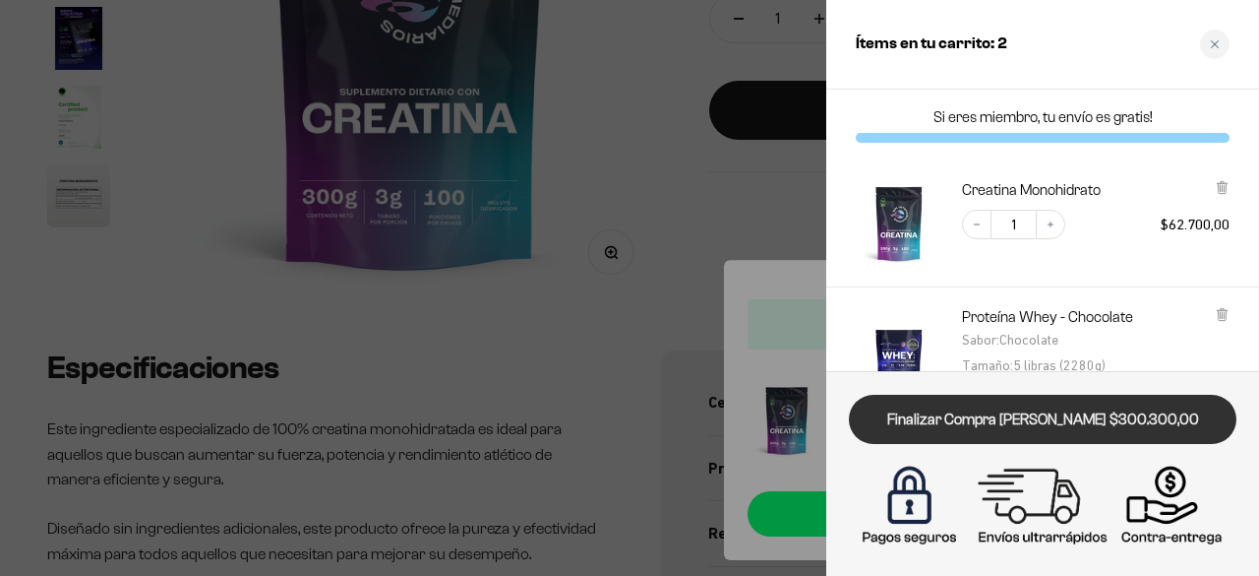
click at [988, 430] on link "Finalizar Compra [PERSON_NAME] $300.300,00" at bounding box center [1043, 420] width 388 height 50
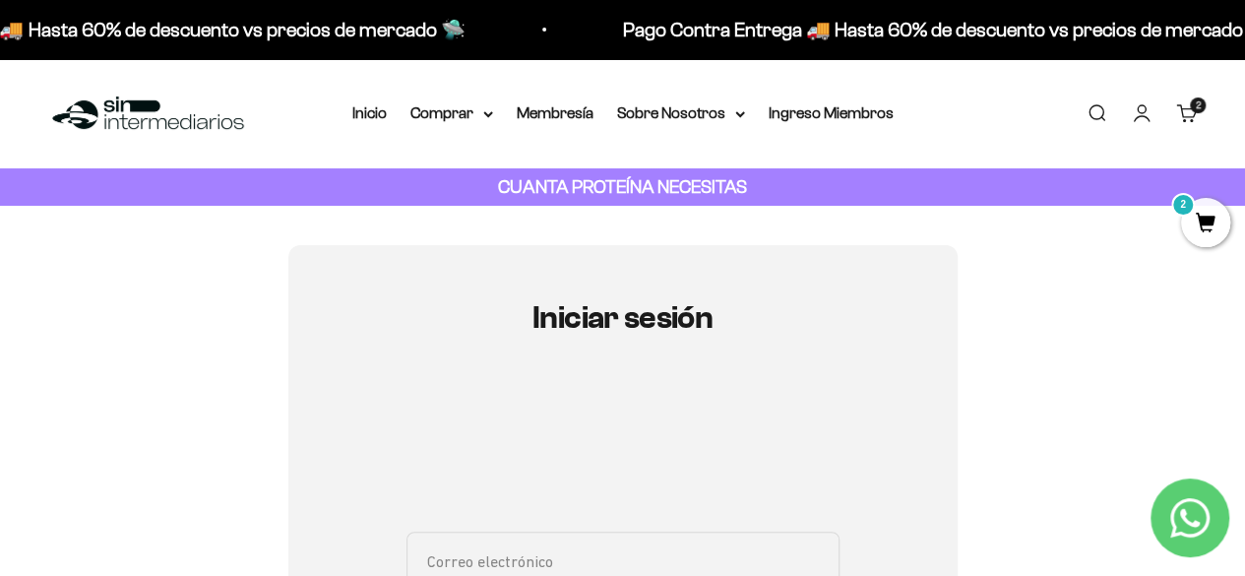
click at [1191, 115] on link "Carrito 2 artículos 2" at bounding box center [1187, 113] width 22 height 22
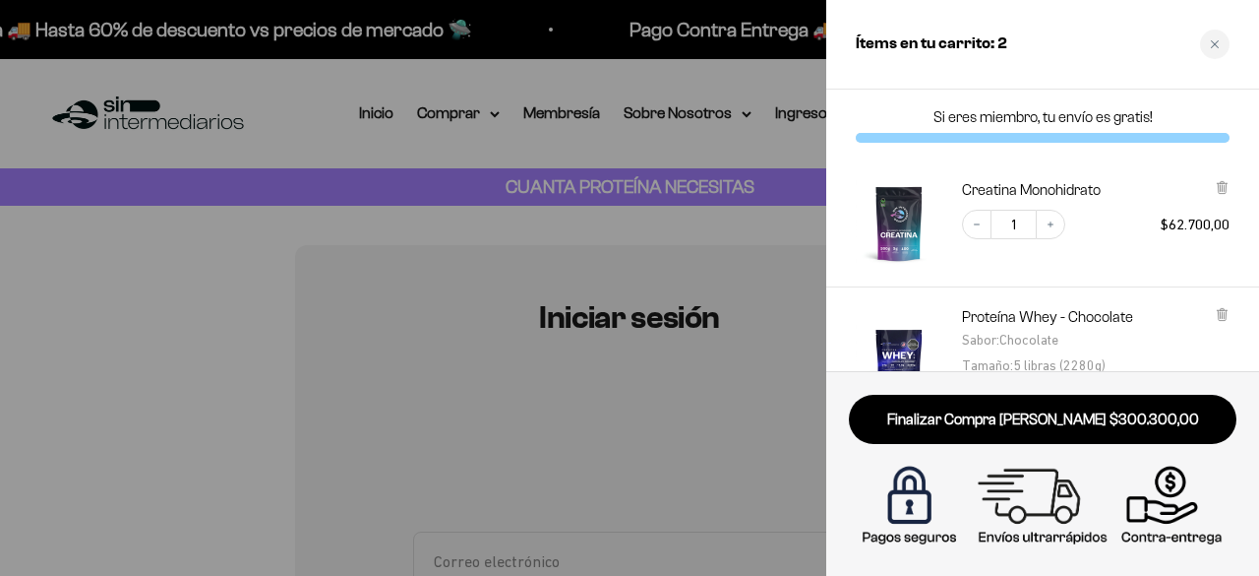
scroll to position [236, 0]
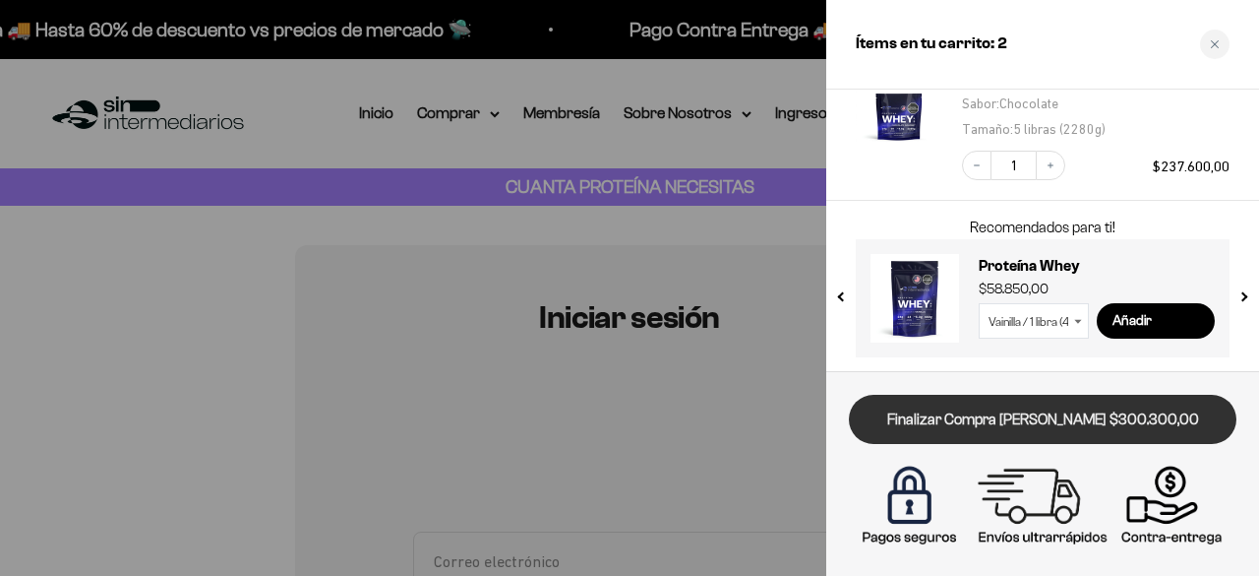
click at [1016, 418] on link "Finalizar Compra [PERSON_NAME] $300.300,00" at bounding box center [1043, 420] width 388 height 50
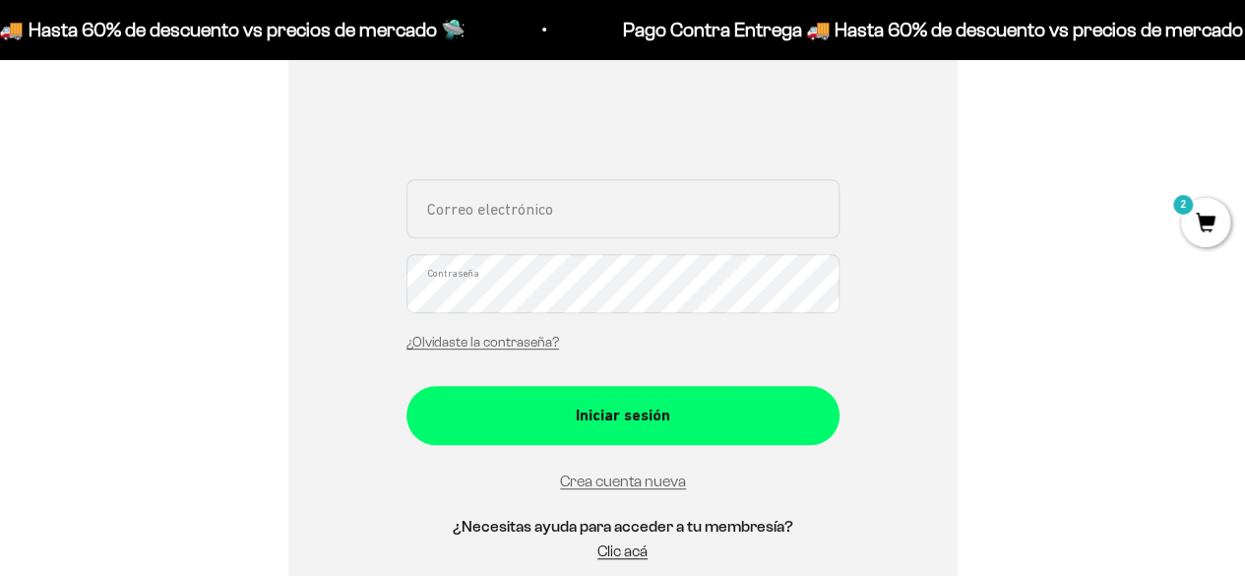
scroll to position [196, 0]
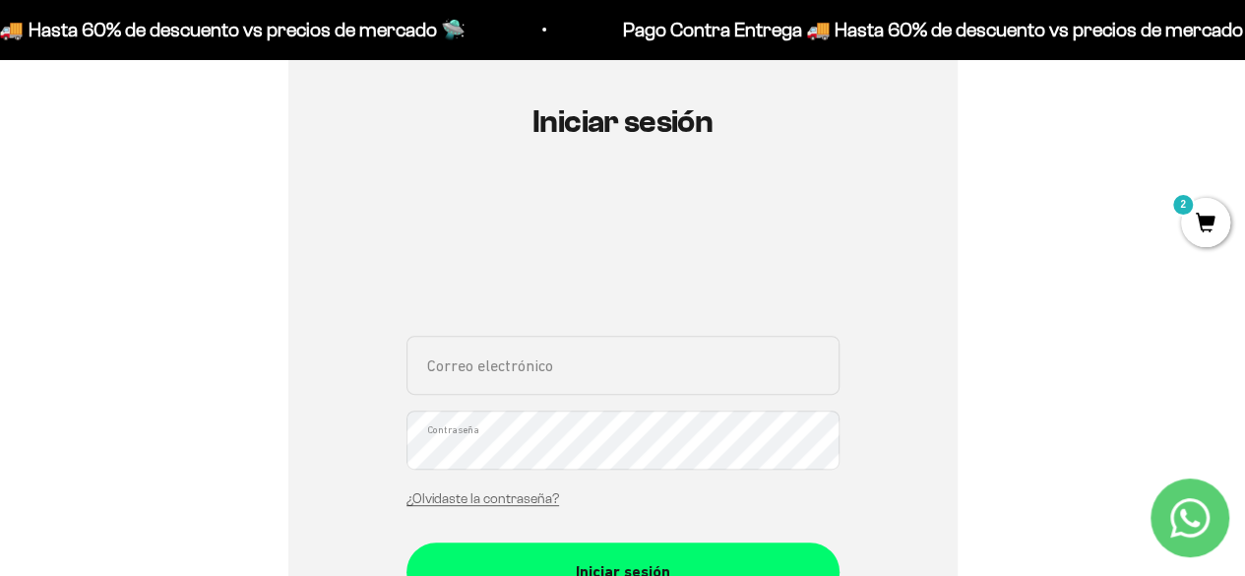
click at [612, 385] on input "Correo electrónico" at bounding box center [622, 365] width 433 height 59
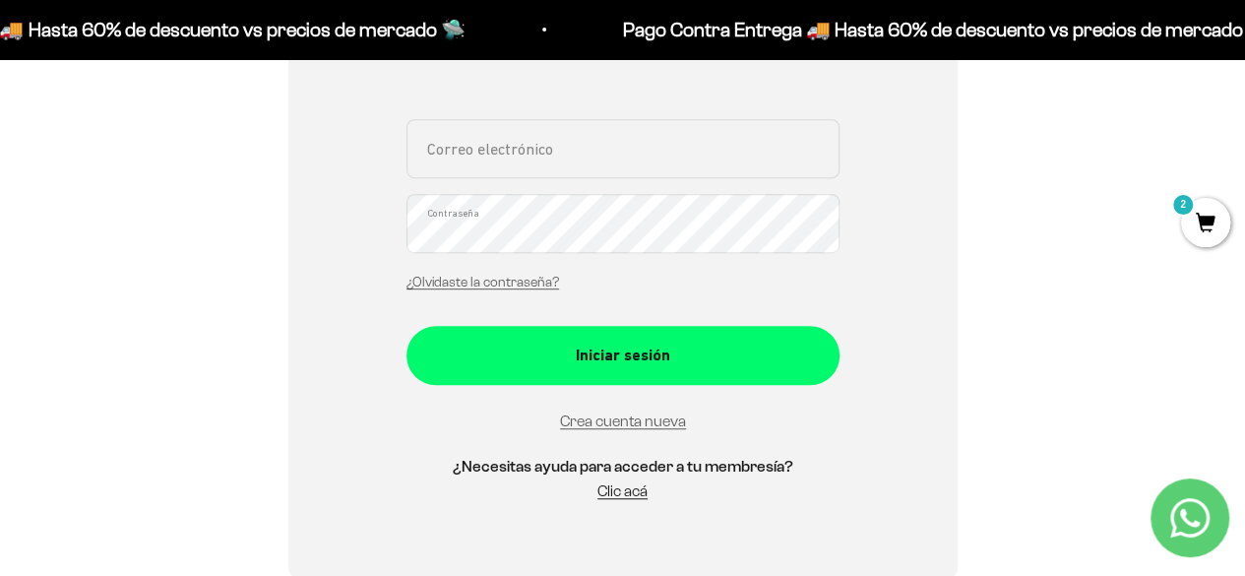
scroll to position [414, 0]
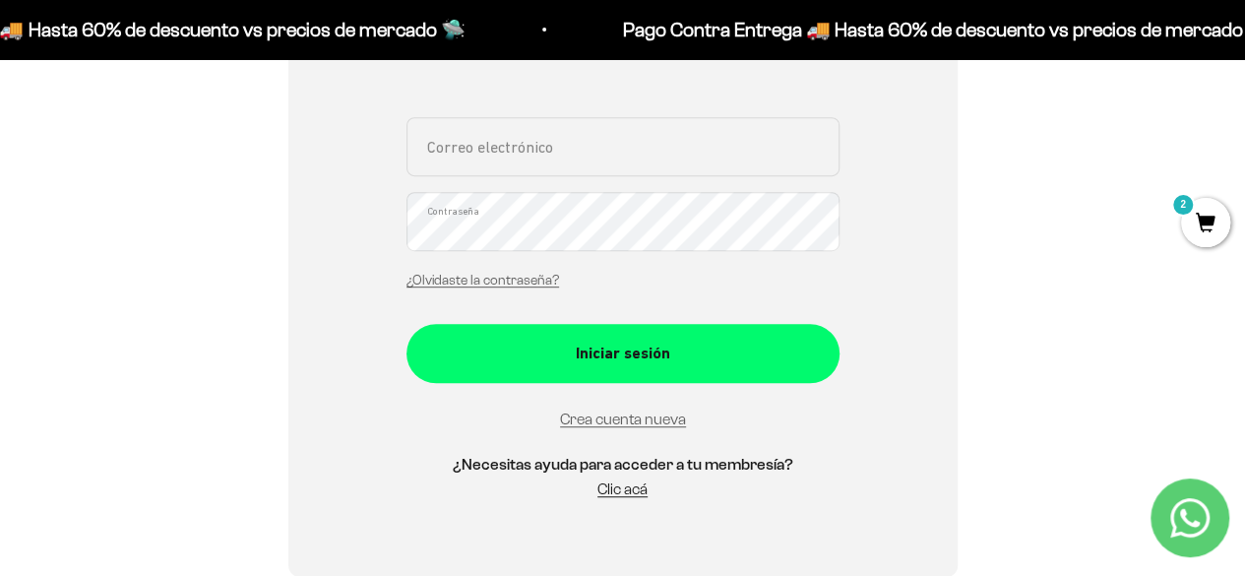
click at [614, 408] on div "Crea cuenta nueva" at bounding box center [622, 419] width 433 height 26
click at [614, 420] on link "Crea cuenta nueva" at bounding box center [623, 418] width 126 height 17
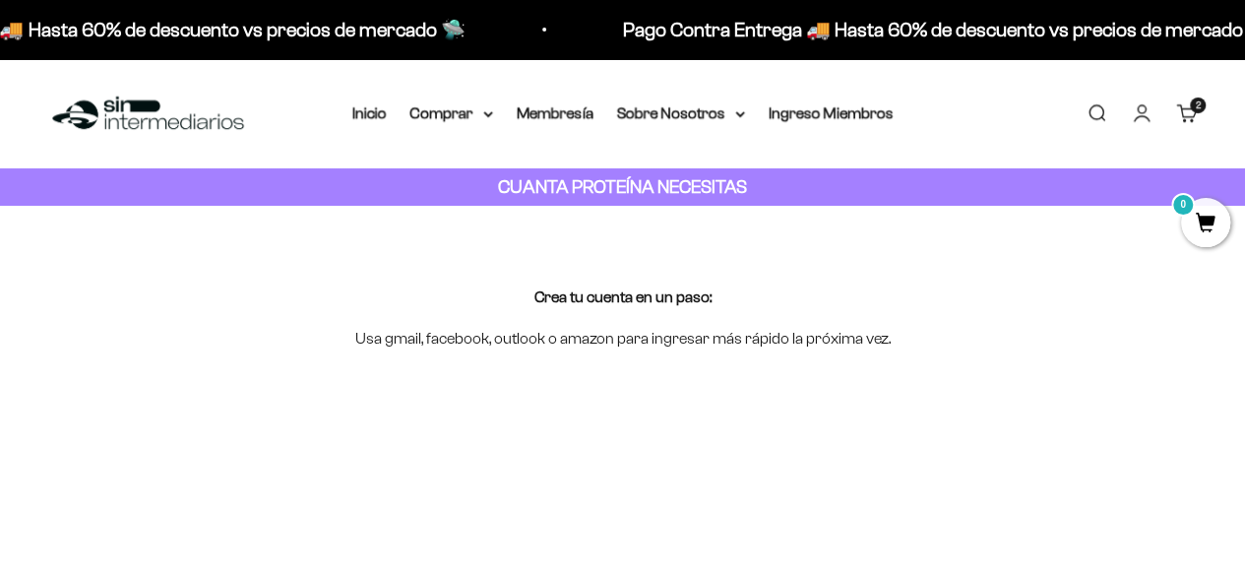
scroll to position [287, 0]
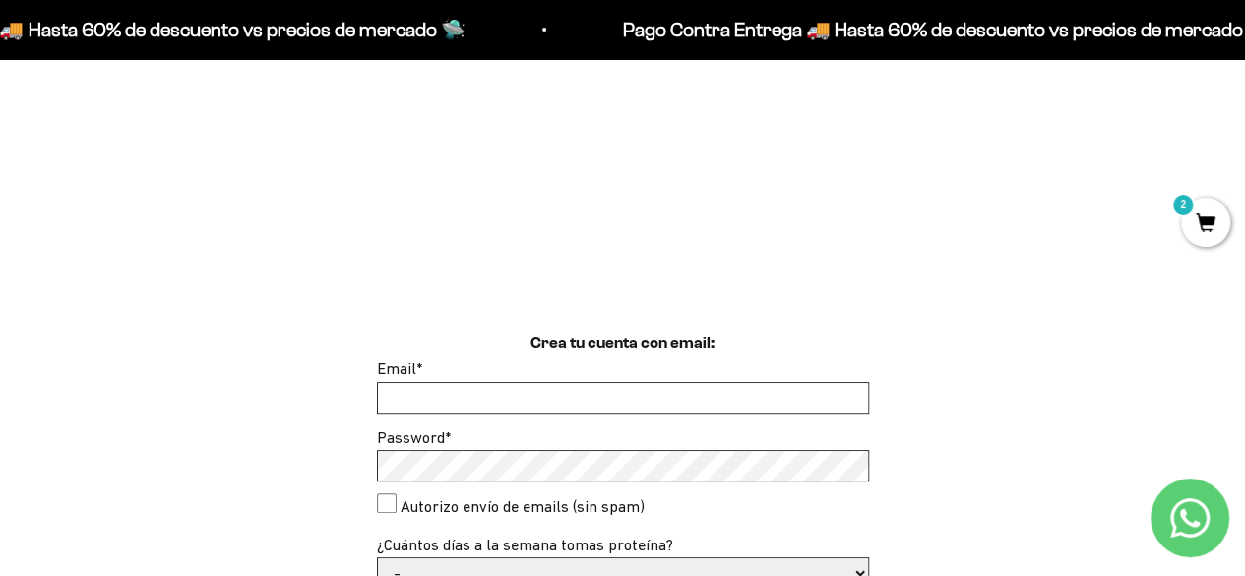
click at [592, 403] on input "Email *" at bounding box center [623, 398] width 490 height 30
type input "[EMAIL_ADDRESS][DOMAIN_NAME]"
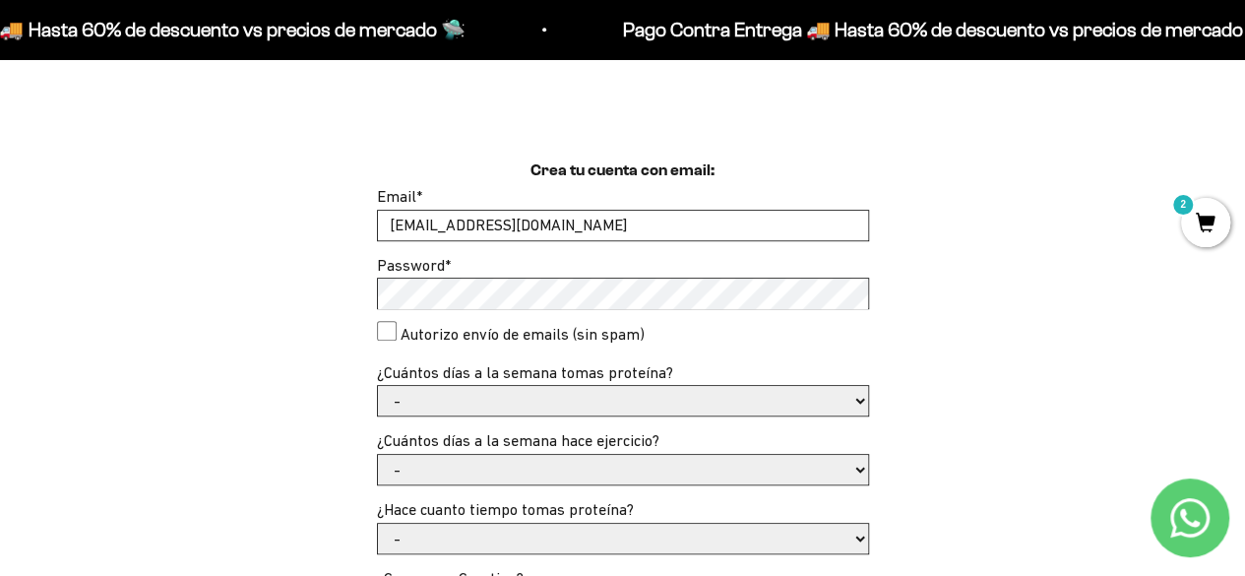
scroll to position [559, 0]
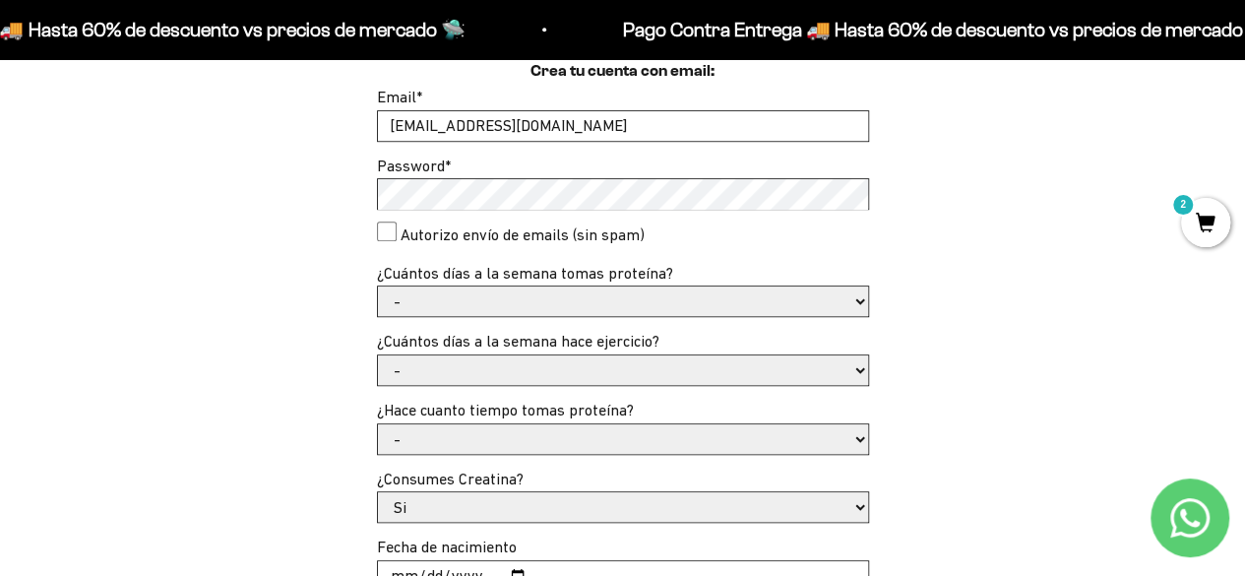
click at [400, 229] on label "Autorizo envío de emails (sin spam)" at bounding box center [522, 235] width 244 height 26
click at [397, 229] on consent"] "Autorizo envío de emails (sin spam)" at bounding box center [387, 231] width 20 height 20
checkbox consent"] "true"
click at [425, 296] on select "- 1 o 2 3 a 5 6 o 7" at bounding box center [623, 301] width 490 height 30
select select "3 a 5"
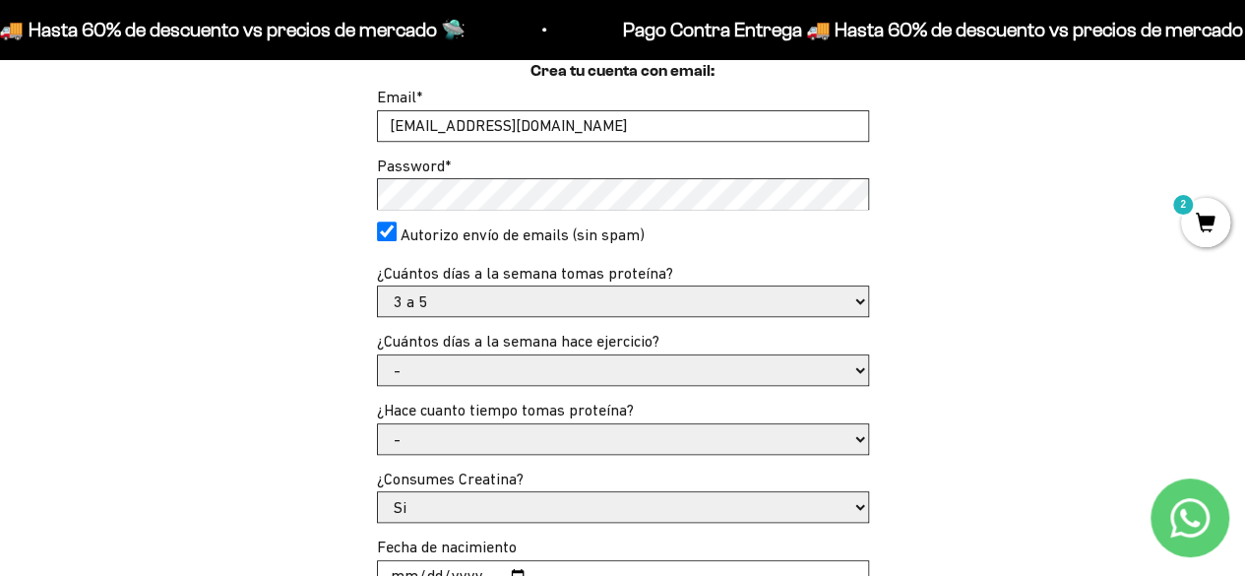
click at [378, 286] on select "- 1 o 2 3 a 5 6 o 7" at bounding box center [623, 301] width 490 height 30
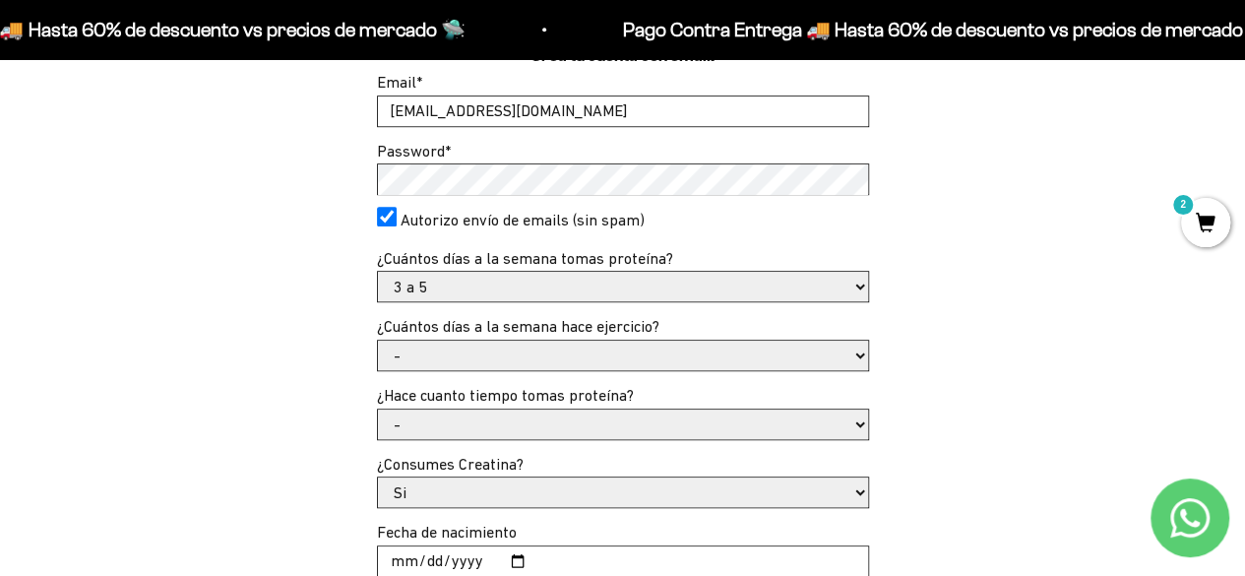
click at [474, 358] on select "- No hago 1 a 2 días 3 a 5 días 6 o 7 días" at bounding box center [623, 355] width 490 height 30
select select "3 a 5 días"
click at [378, 340] on select "- No hago 1 a 2 días 3 a 5 días 6 o 7 días" at bounding box center [623, 355] width 490 height 30
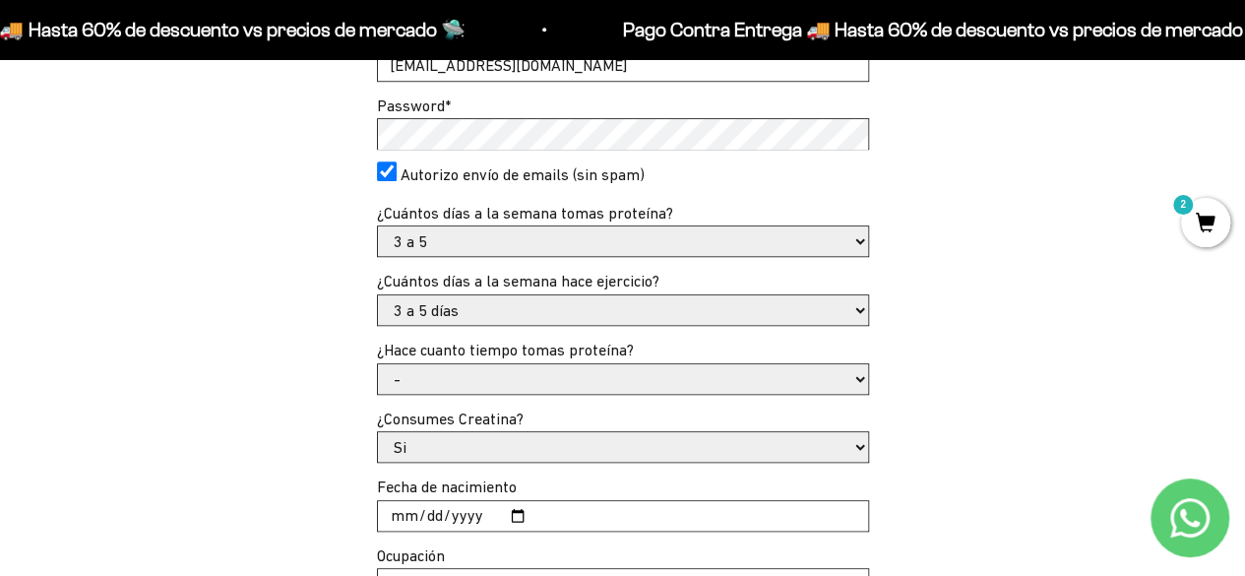
scroll to position [623, 0]
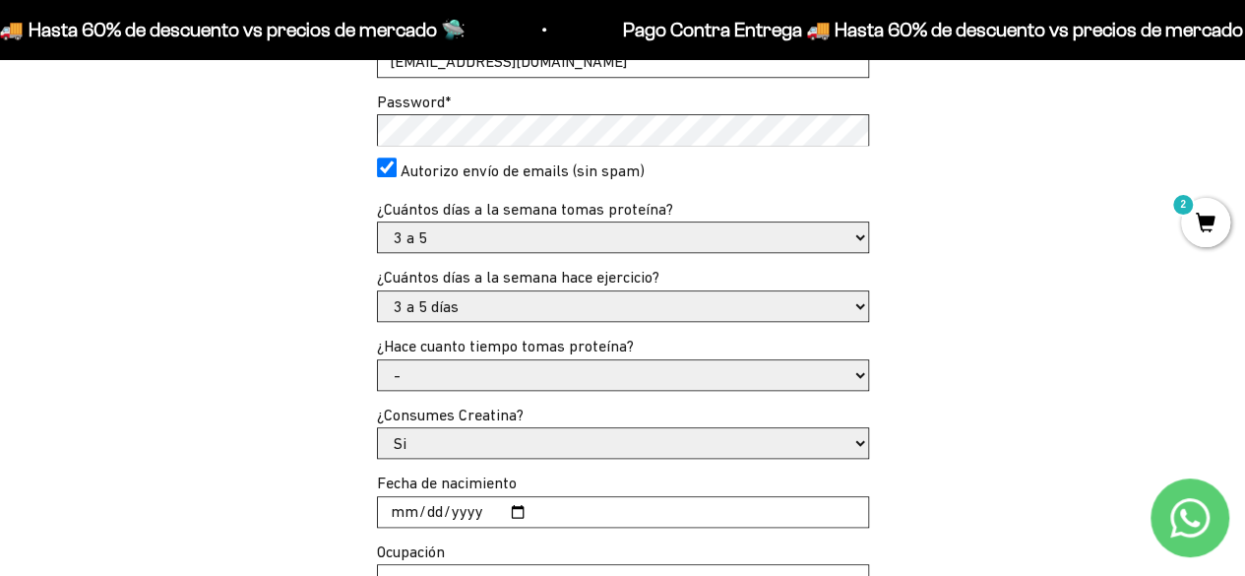
click at [526, 375] on select "- Apenas estoy empezando Menos de 6 meses Más de 6 meses Hace más de un año" at bounding box center [623, 375] width 490 height 30
select select "Apenas estoy empezando"
click at [378, 360] on select "- Apenas estoy empezando Menos de 6 meses Más de 6 meses Hace más de un año" at bounding box center [623, 375] width 490 height 30
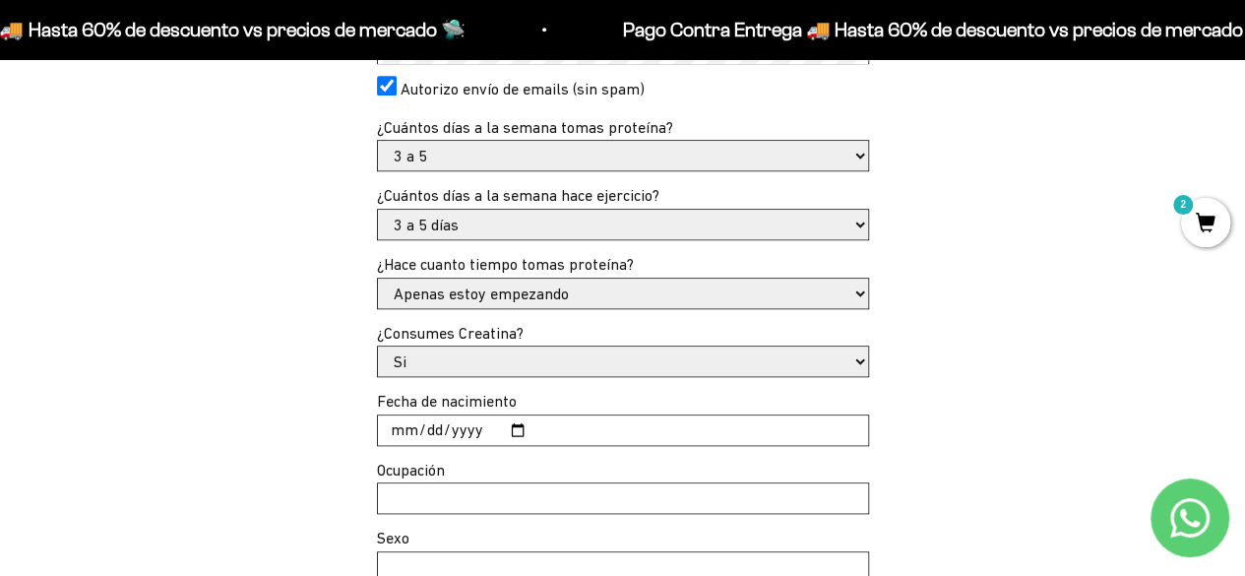
scroll to position [705, 0]
click at [529, 367] on select "Si No" at bounding box center [623, 360] width 490 height 30
click at [533, 432] on input "Fecha de nacimiento" at bounding box center [623, 429] width 490 height 30
type input "[DATE]"
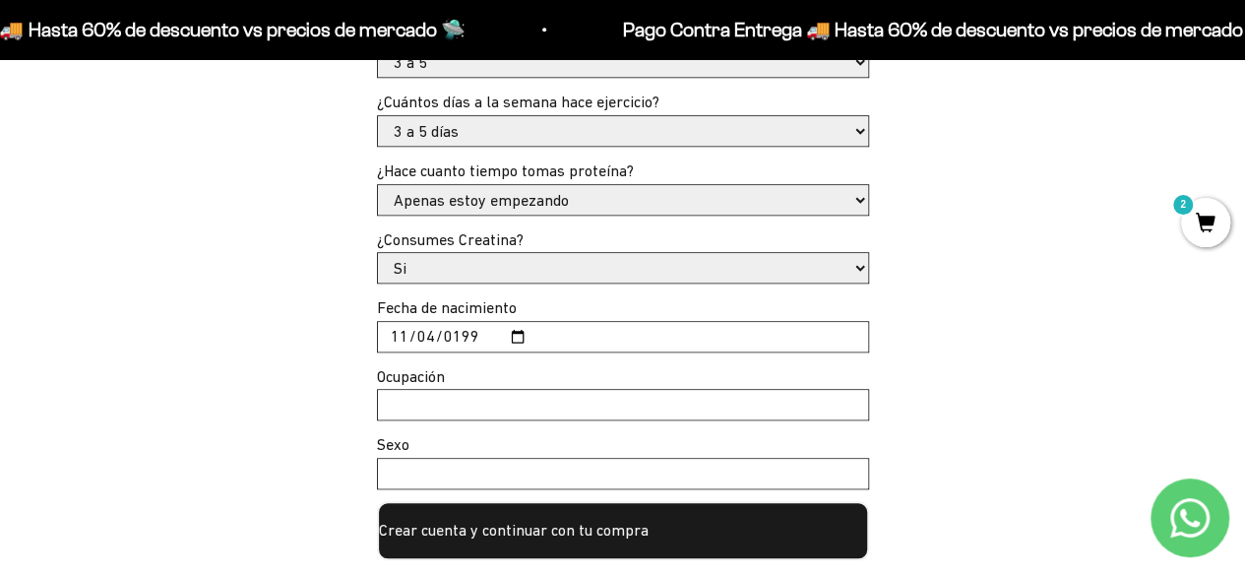
scroll to position [809, 0]
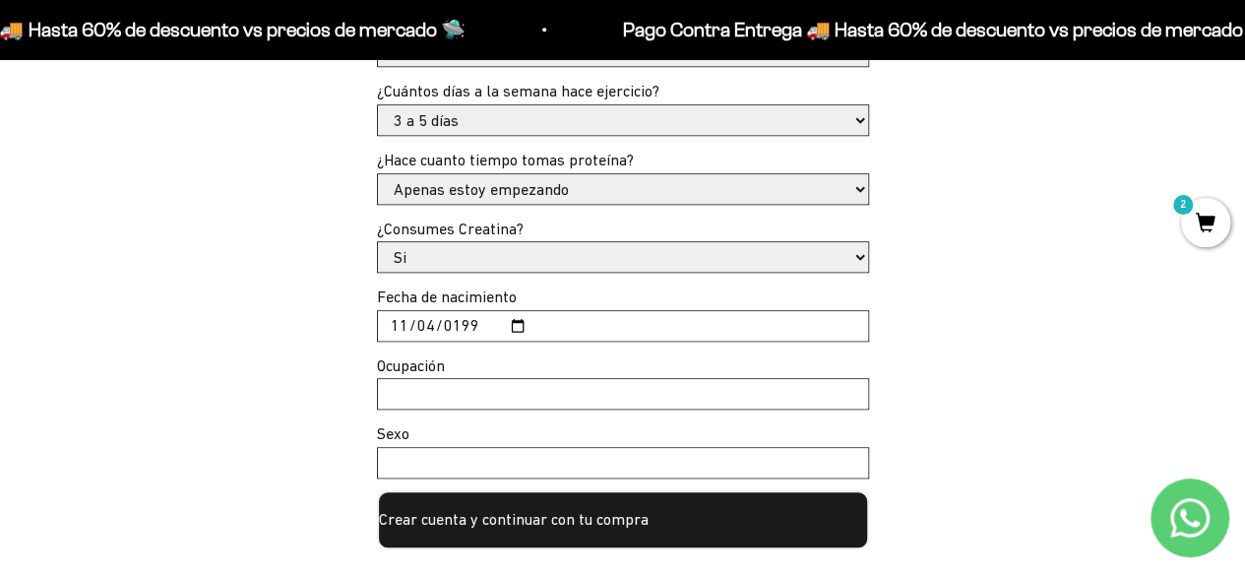
click at [417, 395] on input "Ocupación" at bounding box center [623, 394] width 490 height 30
type input "Empleada"
click at [402, 458] on input "Sexo" at bounding box center [623, 463] width 490 height 30
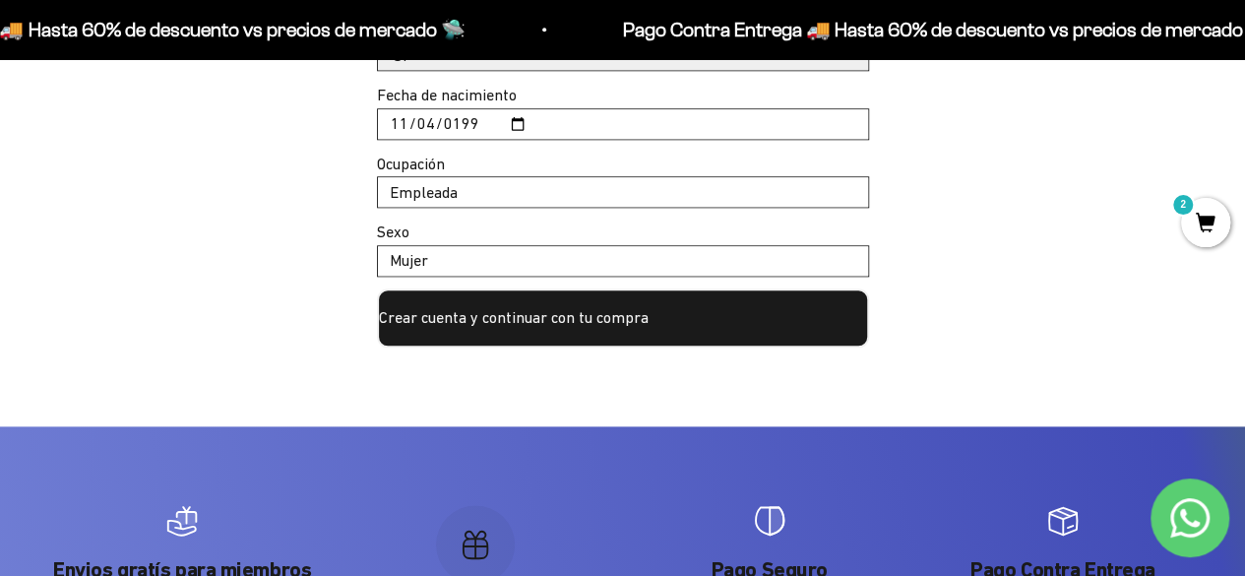
scroll to position [1014, 0]
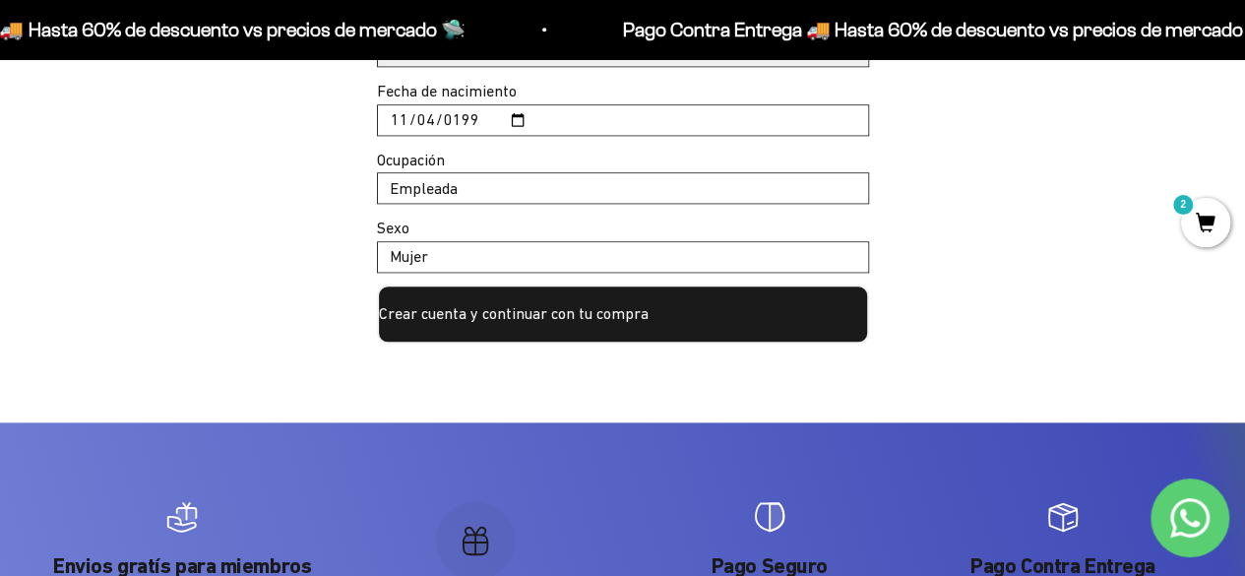
type input "Mujer"
click at [530, 310] on button "Crear cuenta y continuar con tu compra" at bounding box center [623, 313] width 492 height 59
